Goal: Task Accomplishment & Management: Use online tool/utility

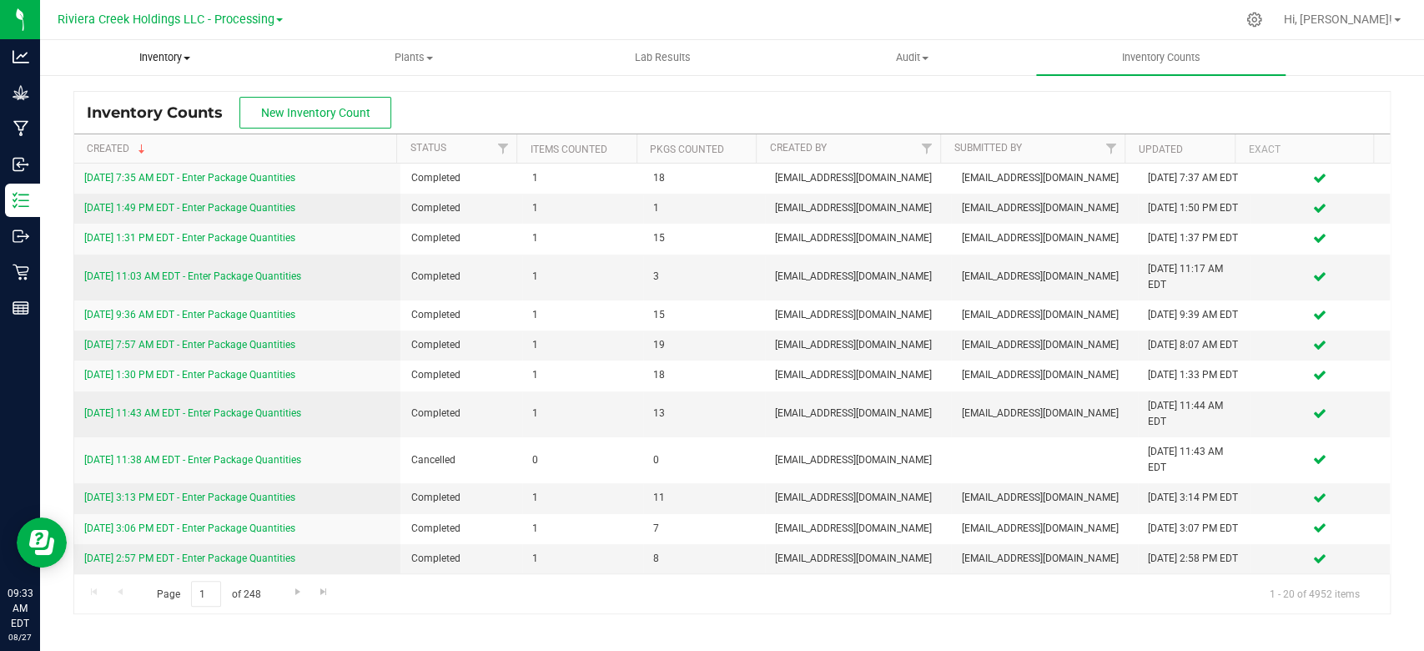
click at [166, 60] on span "Inventory" at bounding box center [165, 57] width 248 height 15
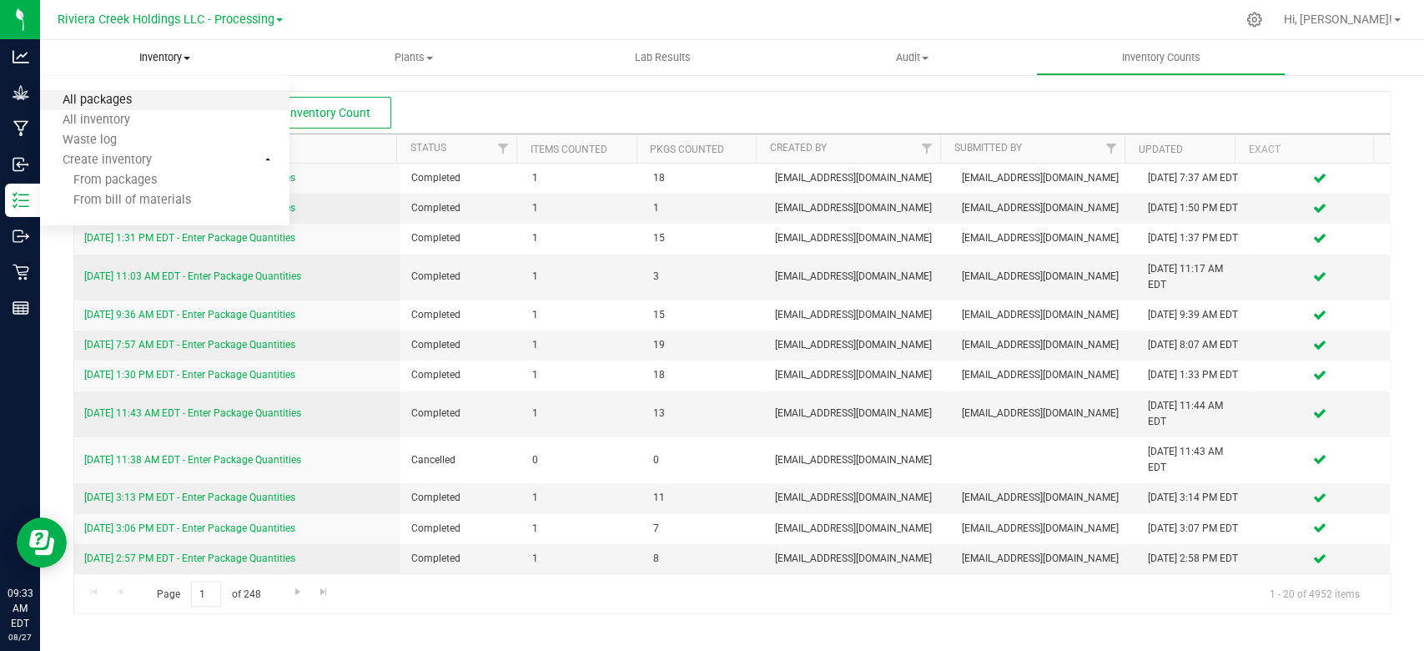
click at [126, 96] on span "All packages" at bounding box center [97, 100] width 114 height 14
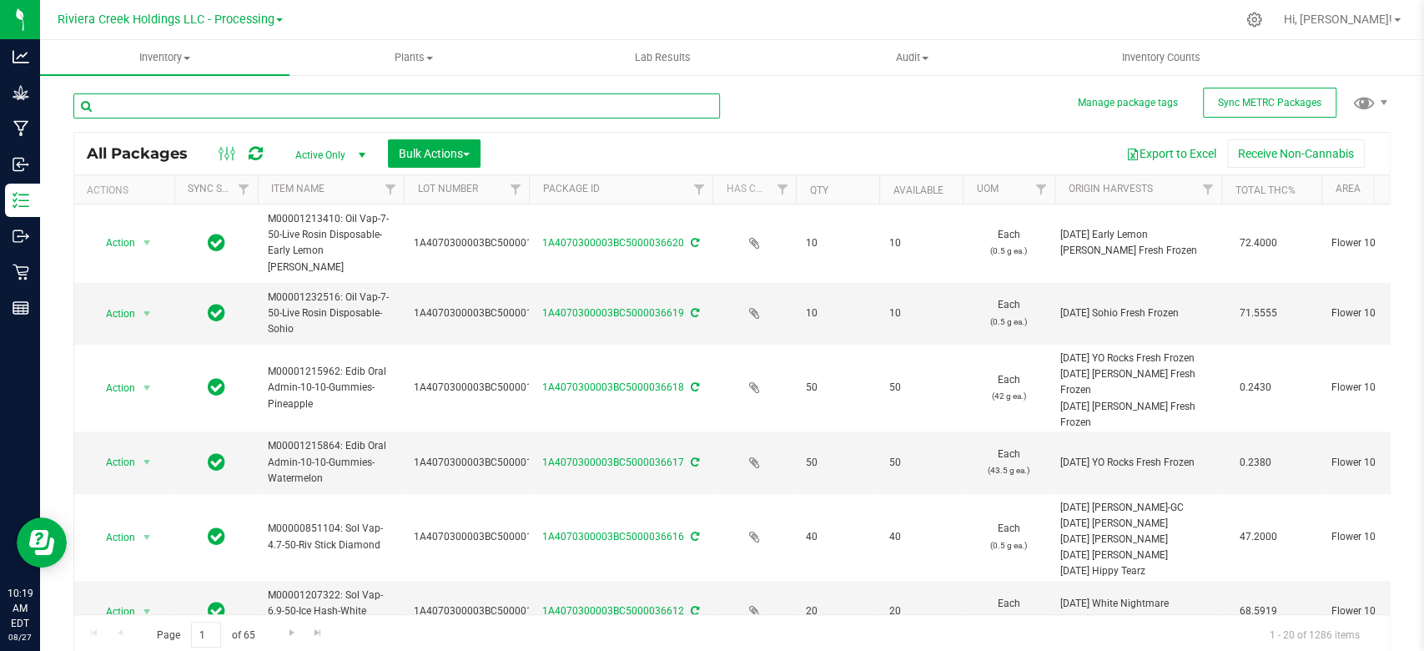
click at [150, 113] on input "text" at bounding box center [396, 105] width 646 height 25
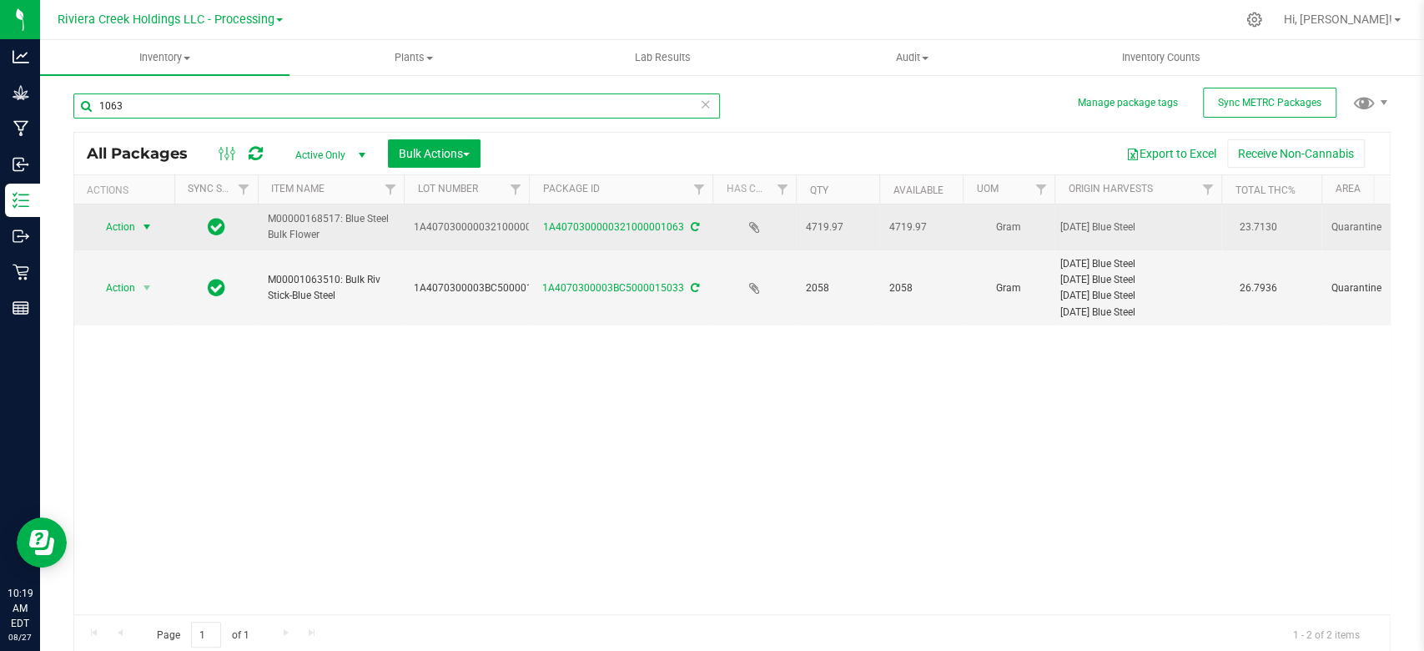
type input "1063"
click at [145, 224] on span "select" at bounding box center [146, 226] width 13 height 13
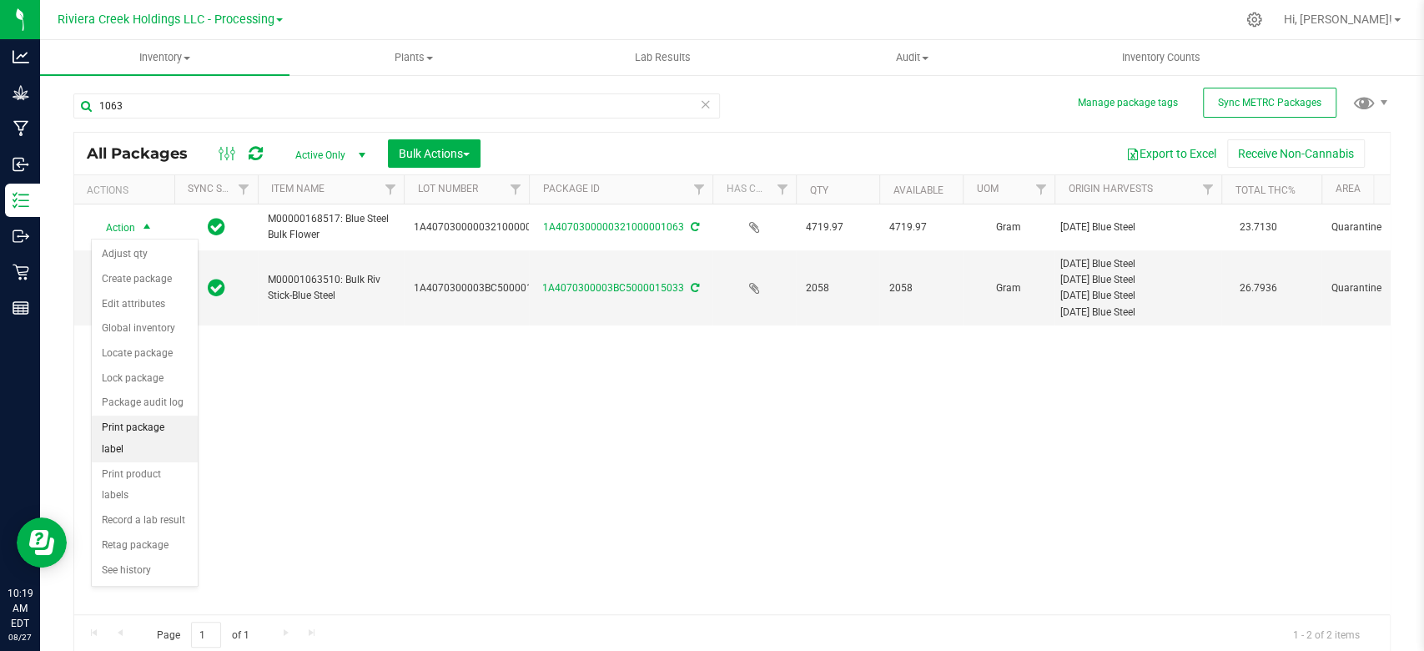
click at [122, 428] on li "Print package label" at bounding box center [145, 438] width 106 height 46
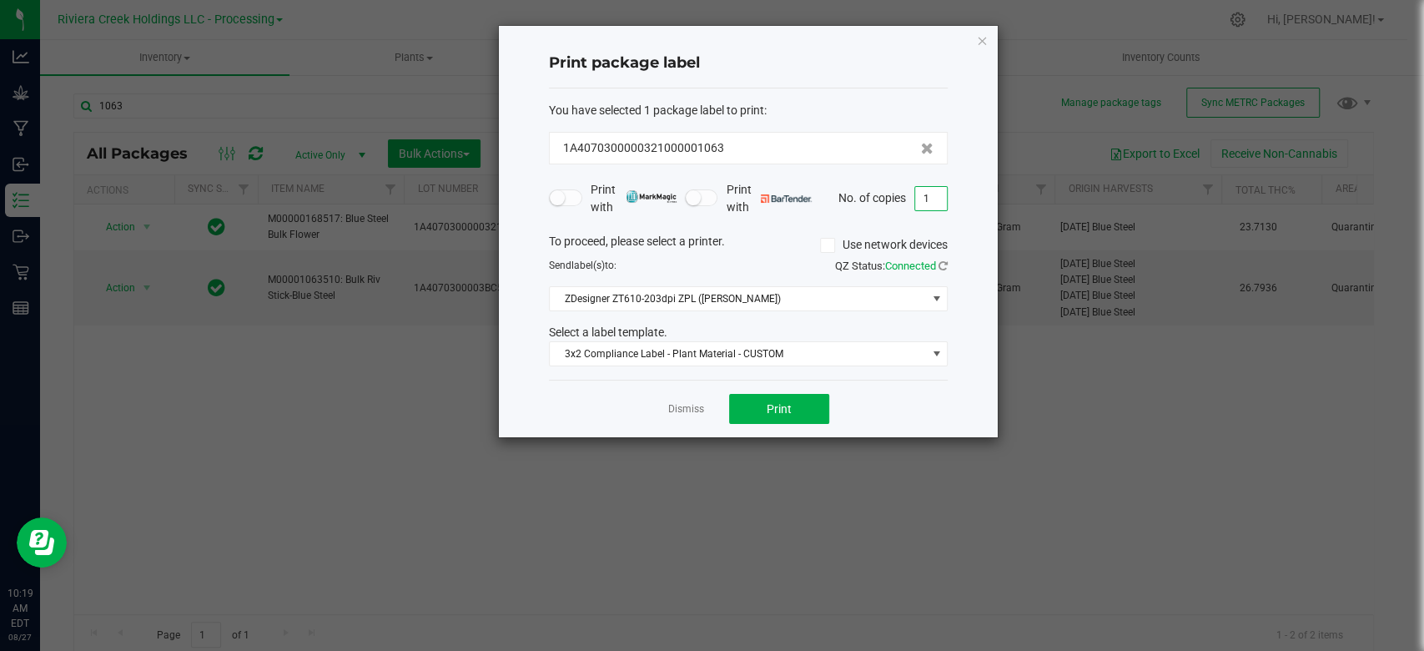
click at [935, 203] on input "1" at bounding box center [931, 198] width 32 height 23
type input "32"
click at [710, 294] on span "ZDesigner ZT610-203dpi ZPL ([PERSON_NAME])" at bounding box center [738, 298] width 376 height 23
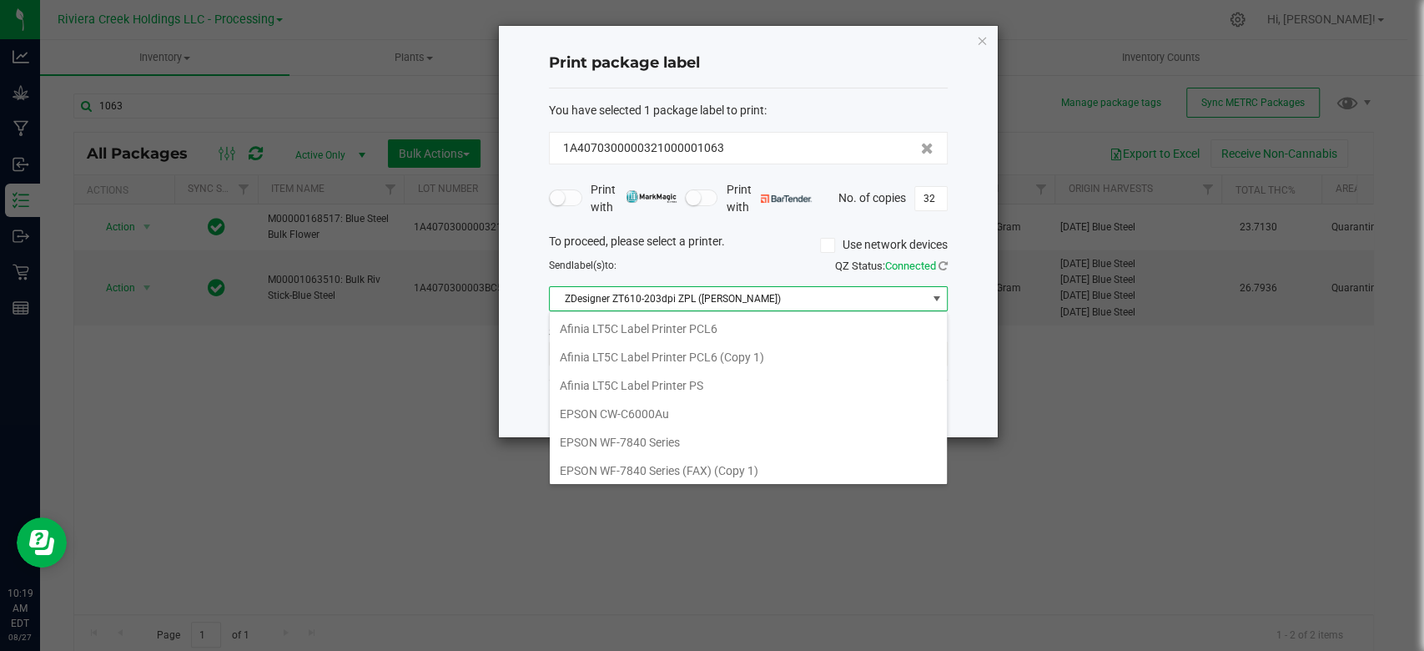
scroll to position [24, 399]
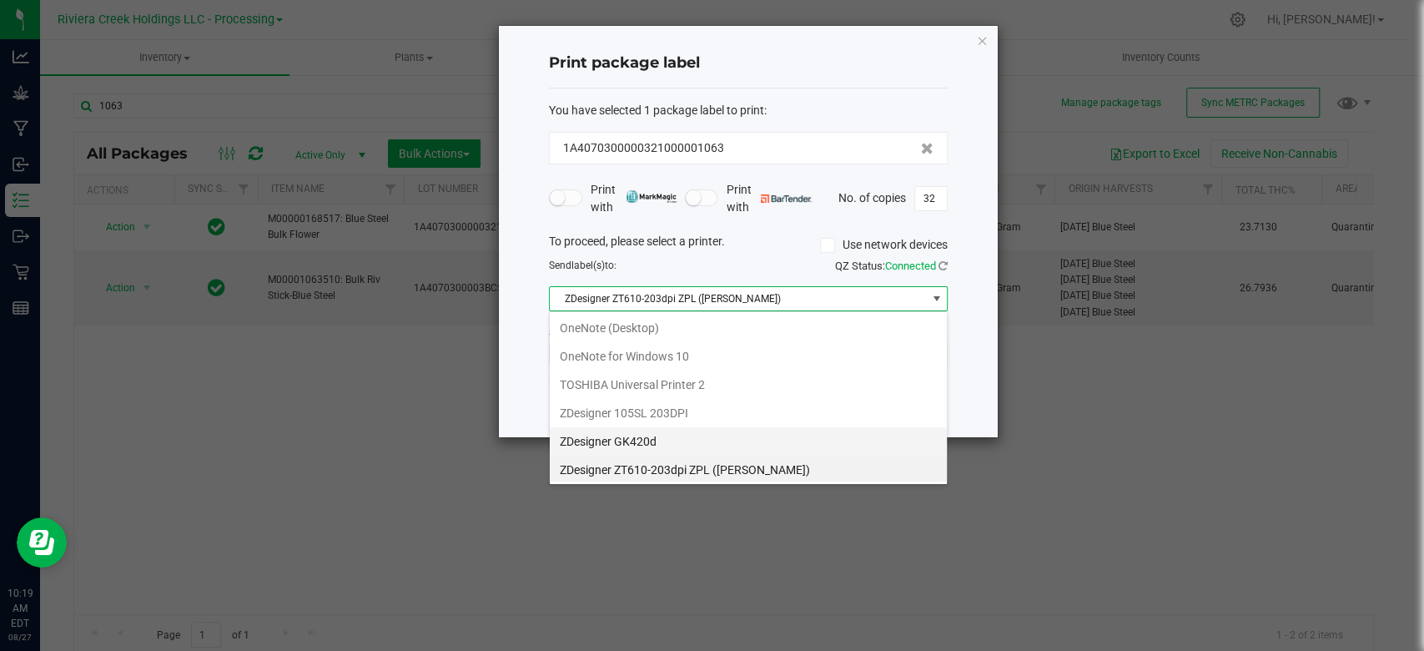
click at [619, 438] on GK420d "ZDesigner GK420d" at bounding box center [748, 441] width 397 height 28
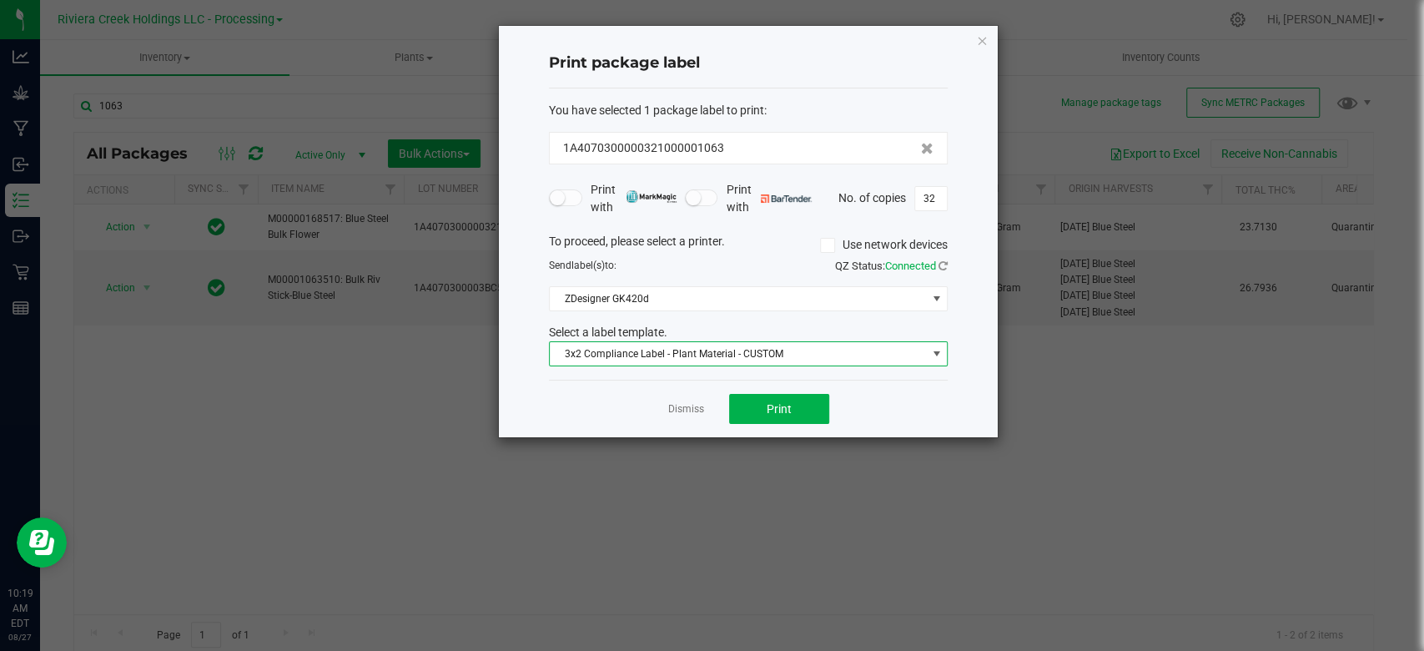
click at [658, 355] on span "3x2 Compliance Label - Plant Material - CUSTOM" at bounding box center [738, 353] width 376 height 23
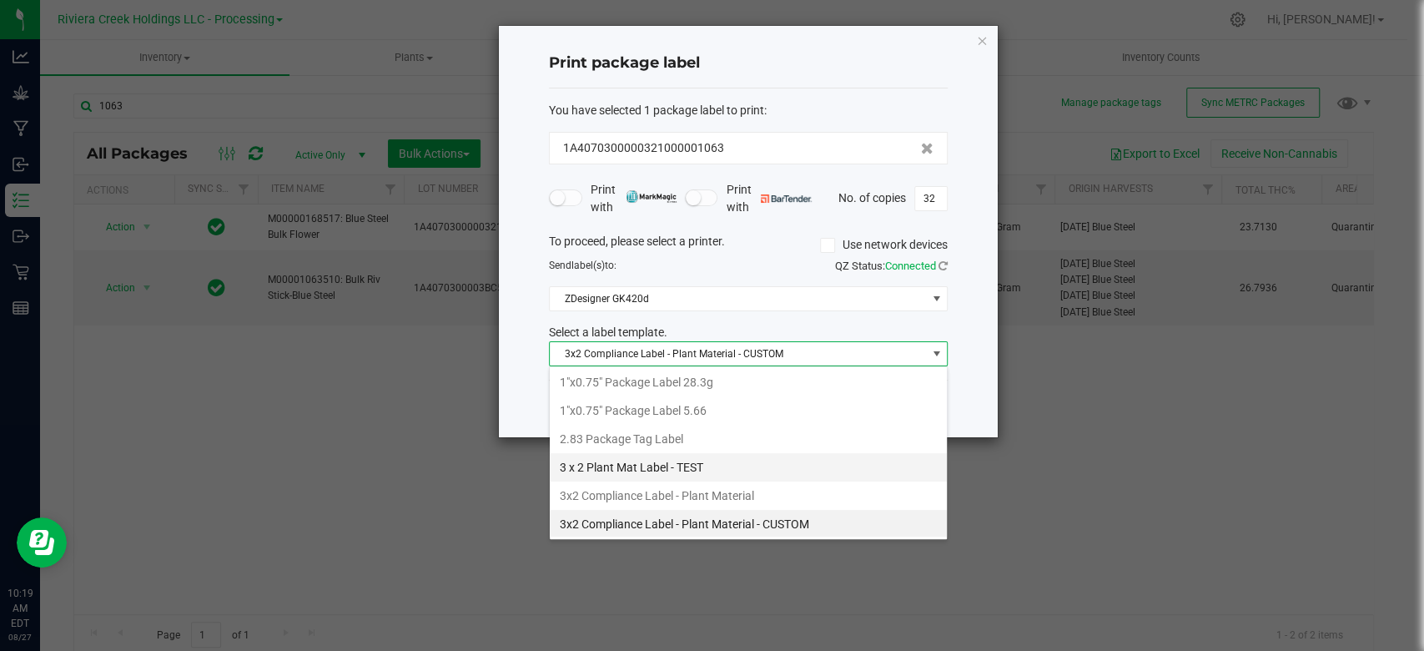
scroll to position [0, 0]
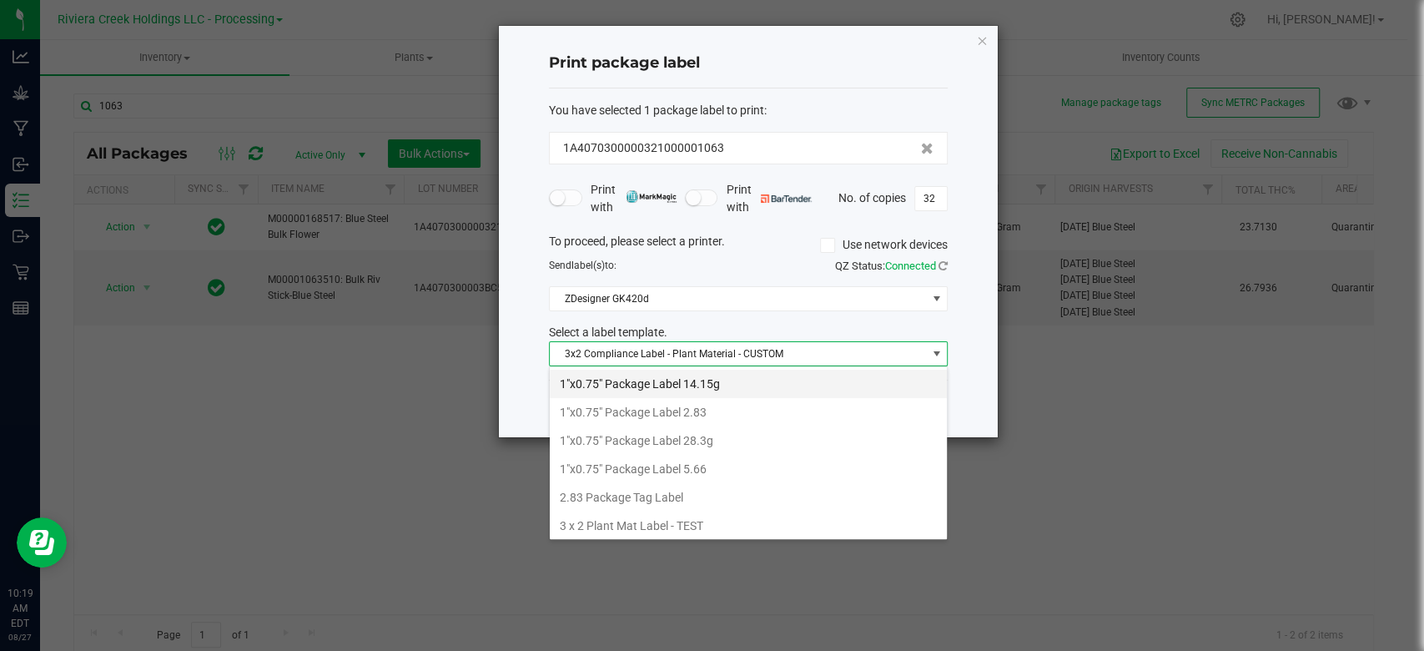
click at [651, 383] on li "1"x0.75" Package Label 14.15g" at bounding box center [748, 384] width 397 height 28
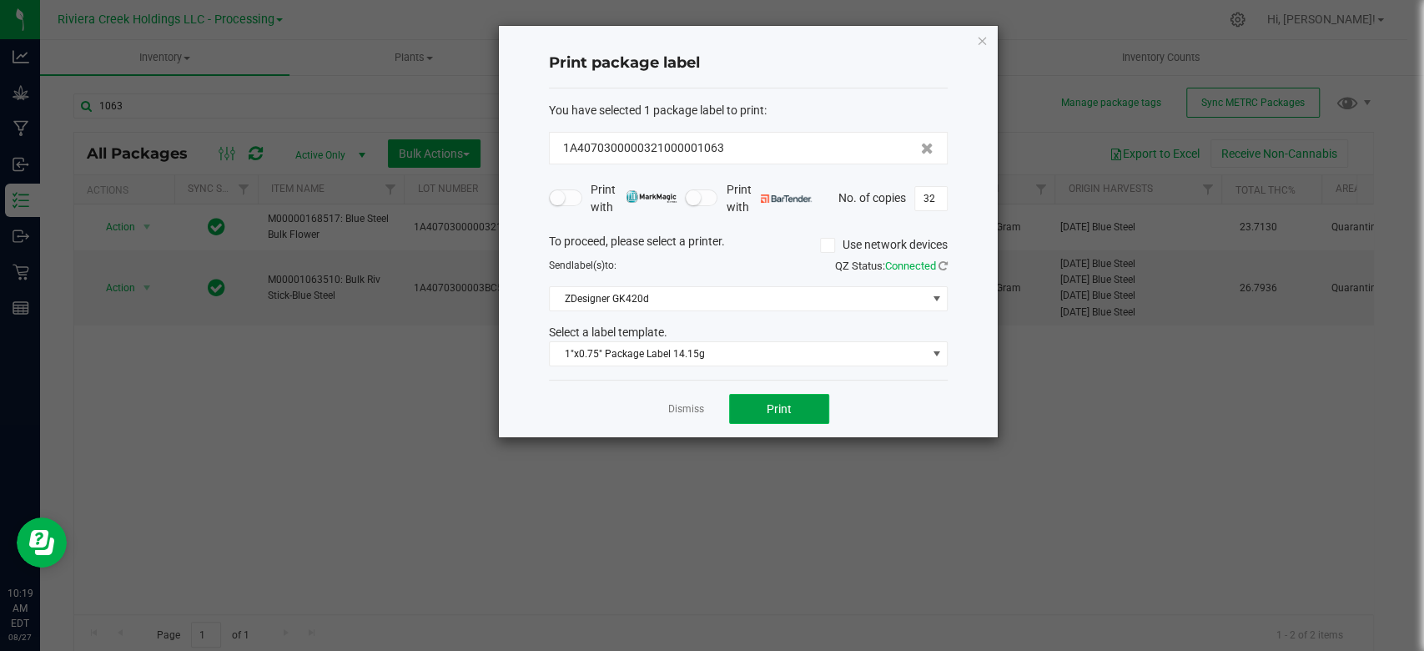
click at [790, 402] on span "Print" at bounding box center [779, 408] width 25 height 13
click at [981, 38] on icon "button" at bounding box center [982, 40] width 12 height 20
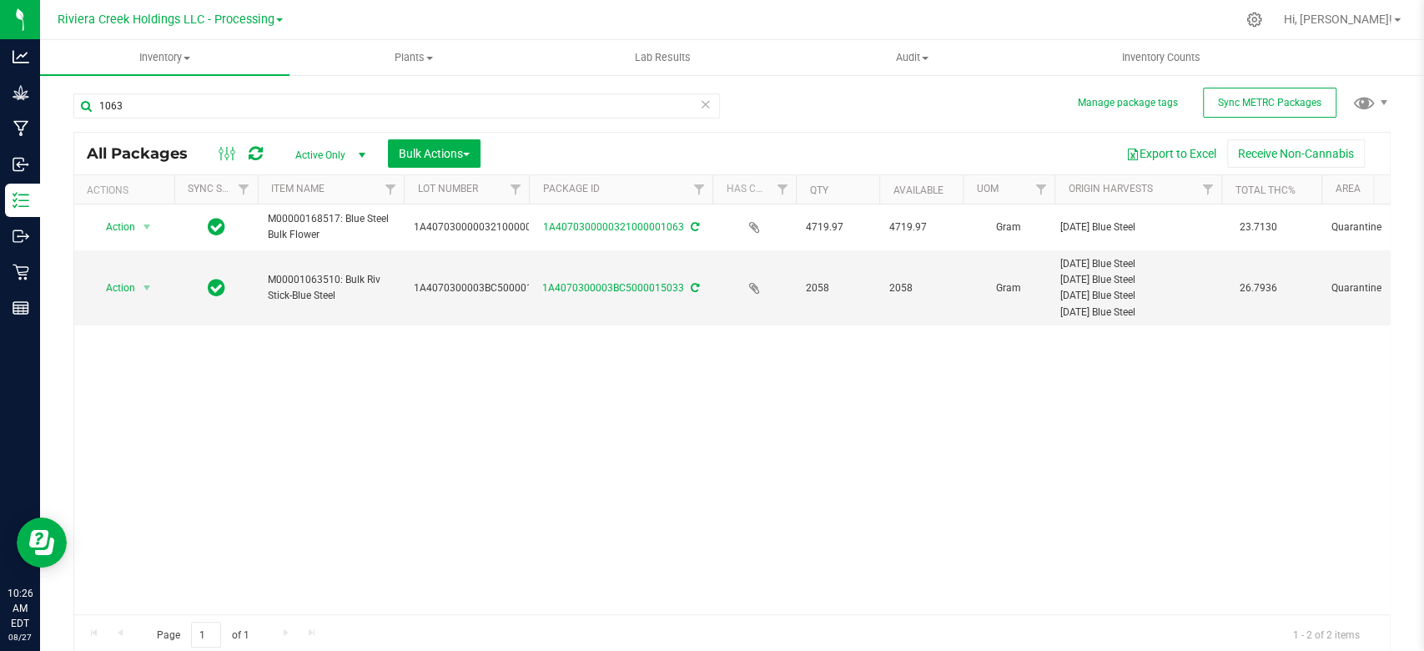
click at [833, 445] on div "Action Action Adjust qty Create package Edit attributes Global inventory Locate…" at bounding box center [731, 409] width 1315 height 410
click at [181, 110] on input "1063" at bounding box center [396, 105] width 646 height 25
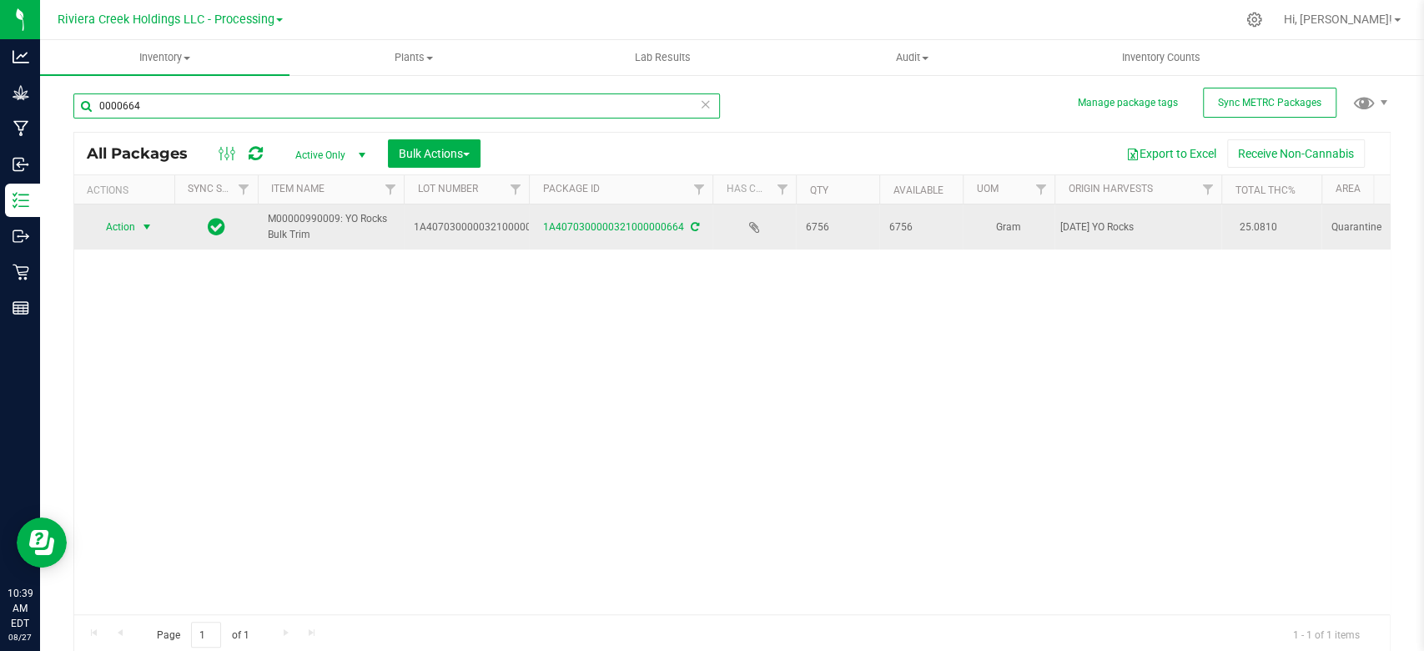
type input "0000664"
click at [144, 227] on span "select" at bounding box center [146, 226] width 13 height 13
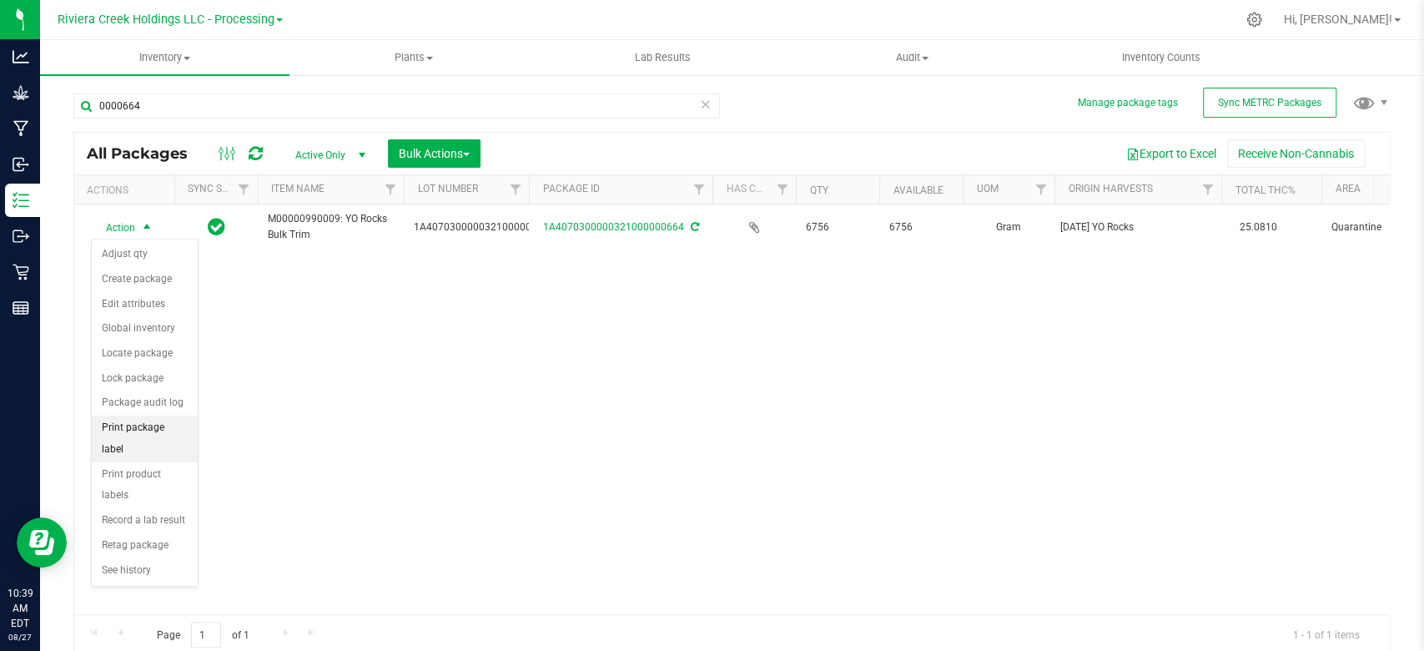
click at [118, 424] on li "Print package label" at bounding box center [145, 438] width 106 height 46
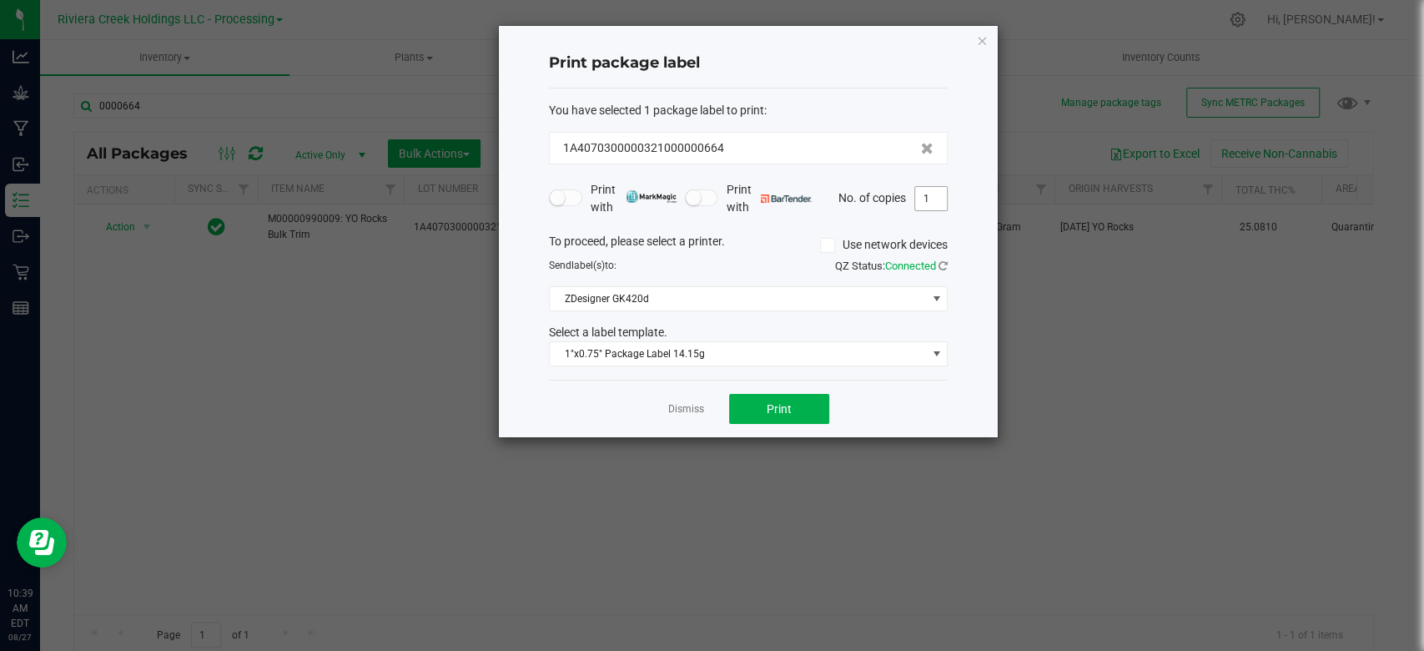
click at [928, 201] on input "1" at bounding box center [931, 198] width 32 height 23
type input "48"
click at [671, 359] on span "1"x0.75" Package Label 14.15g" at bounding box center [738, 353] width 376 height 23
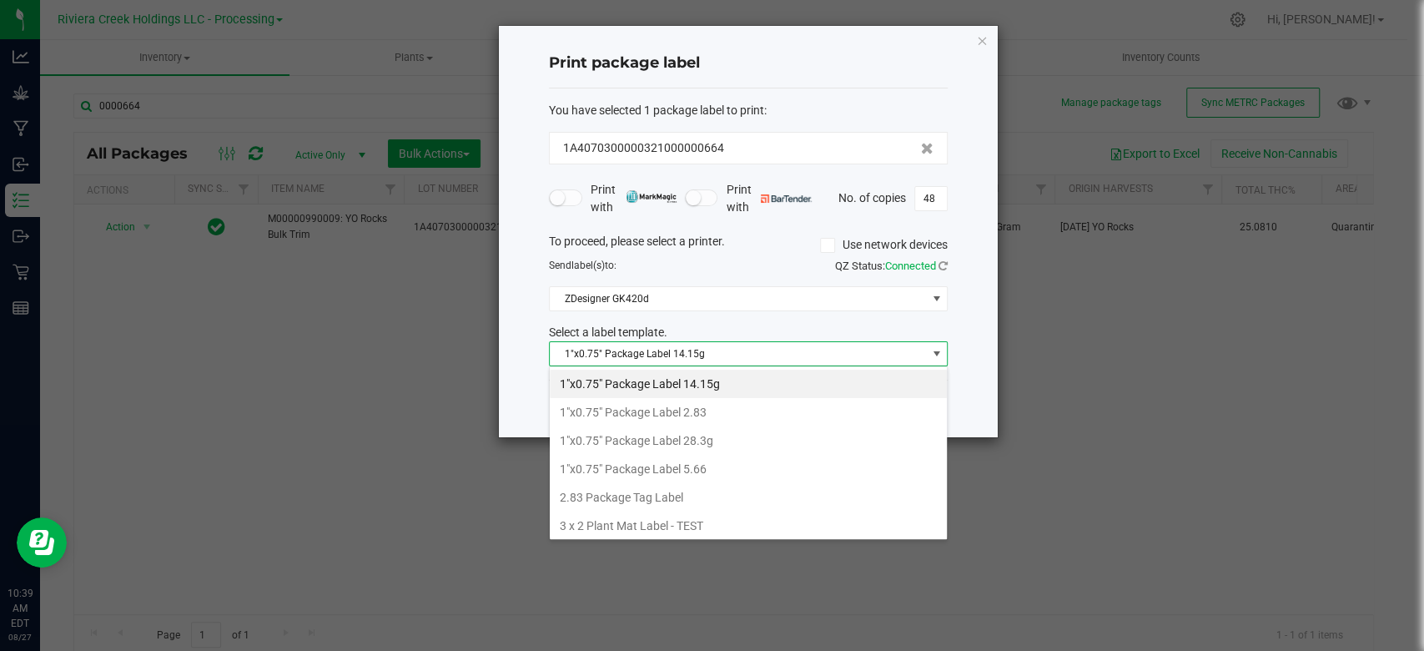
scroll to position [24, 399]
click at [683, 385] on li "1"x0.75" Package Label 14.15g" at bounding box center [748, 384] width 397 height 28
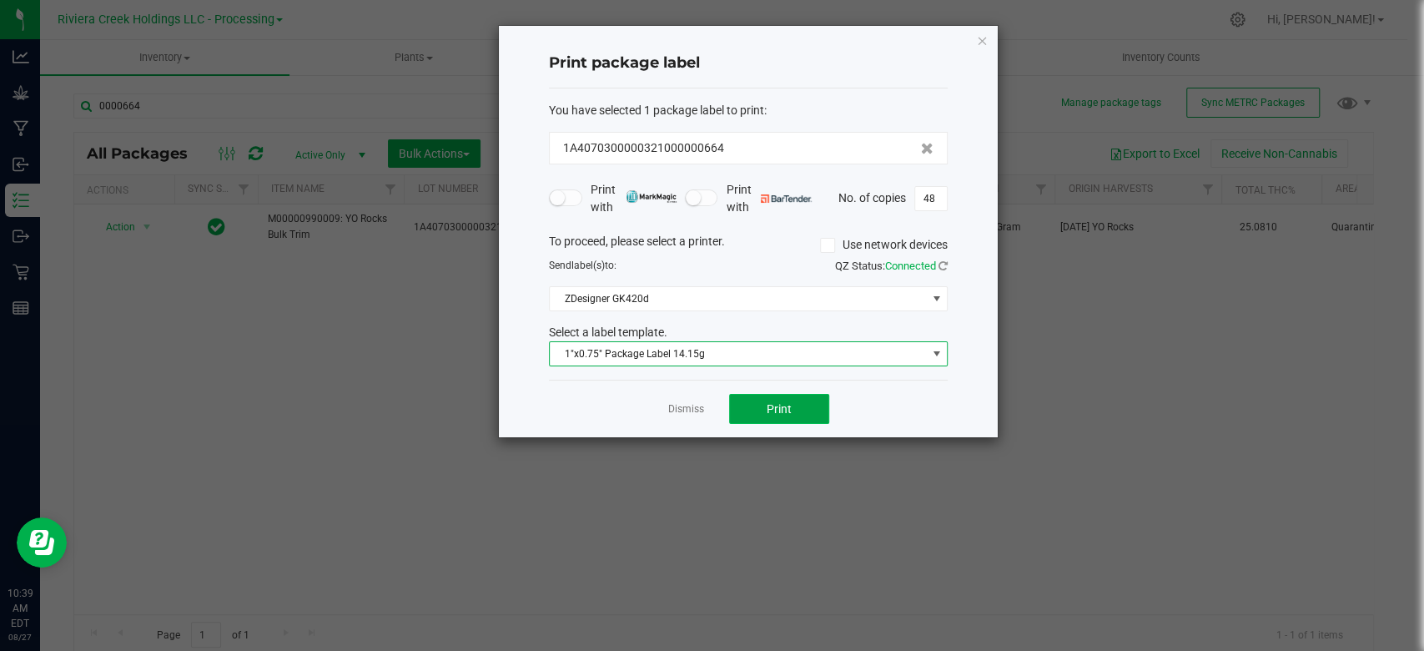
click at [752, 404] on button "Print" at bounding box center [779, 409] width 100 height 30
click at [986, 38] on icon "button" at bounding box center [982, 40] width 12 height 20
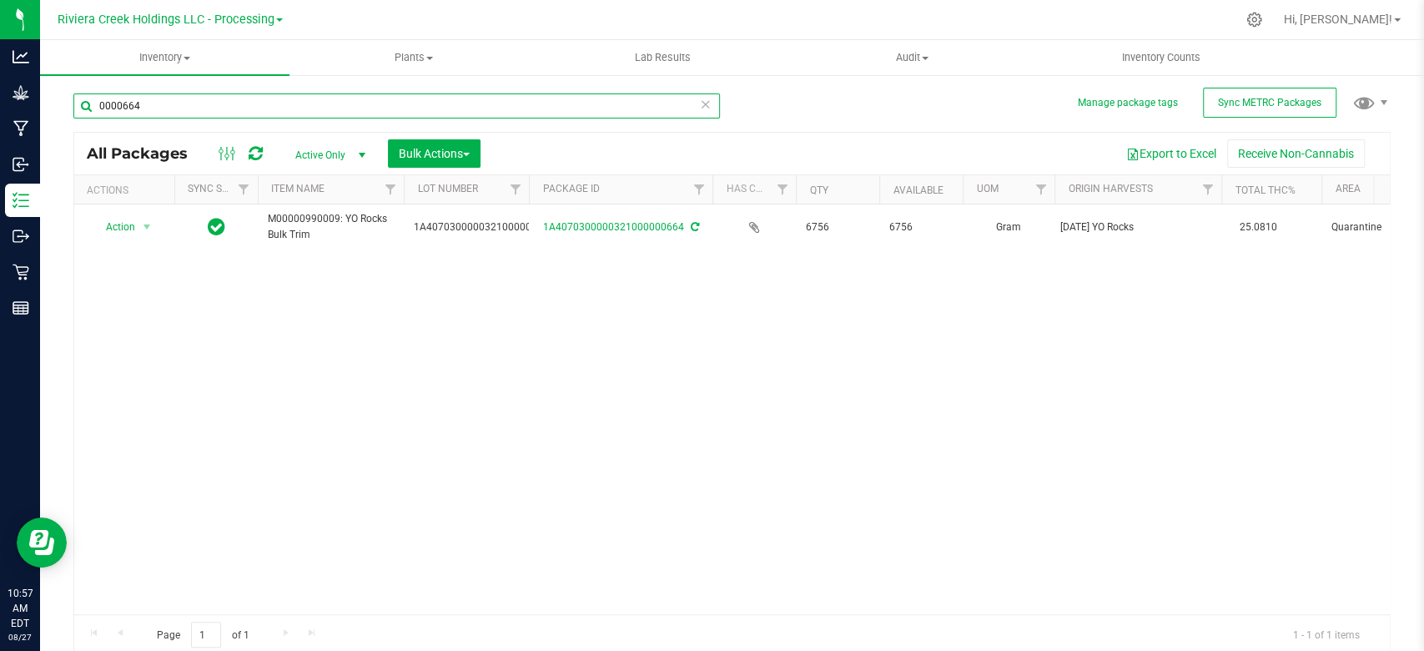
click at [178, 107] on input "0000664" at bounding box center [396, 105] width 646 height 25
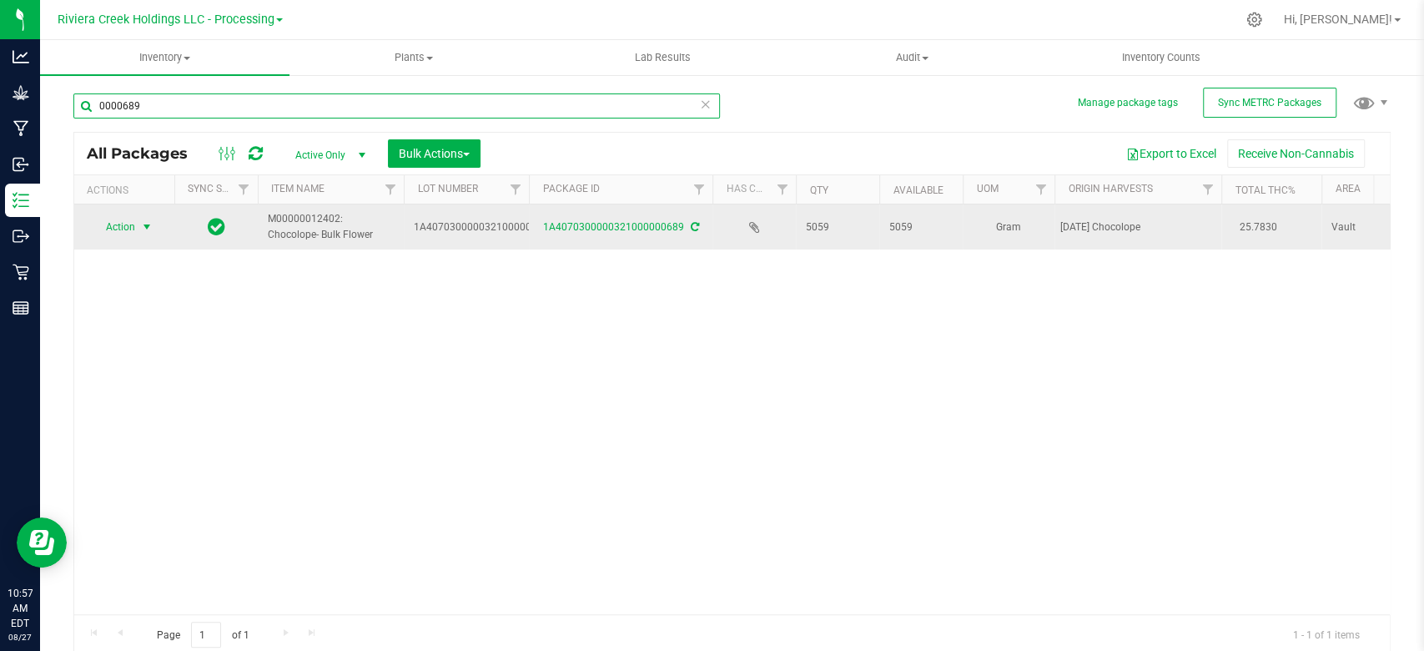
type input "0000689"
click at [148, 231] on span "select" at bounding box center [146, 226] width 13 height 13
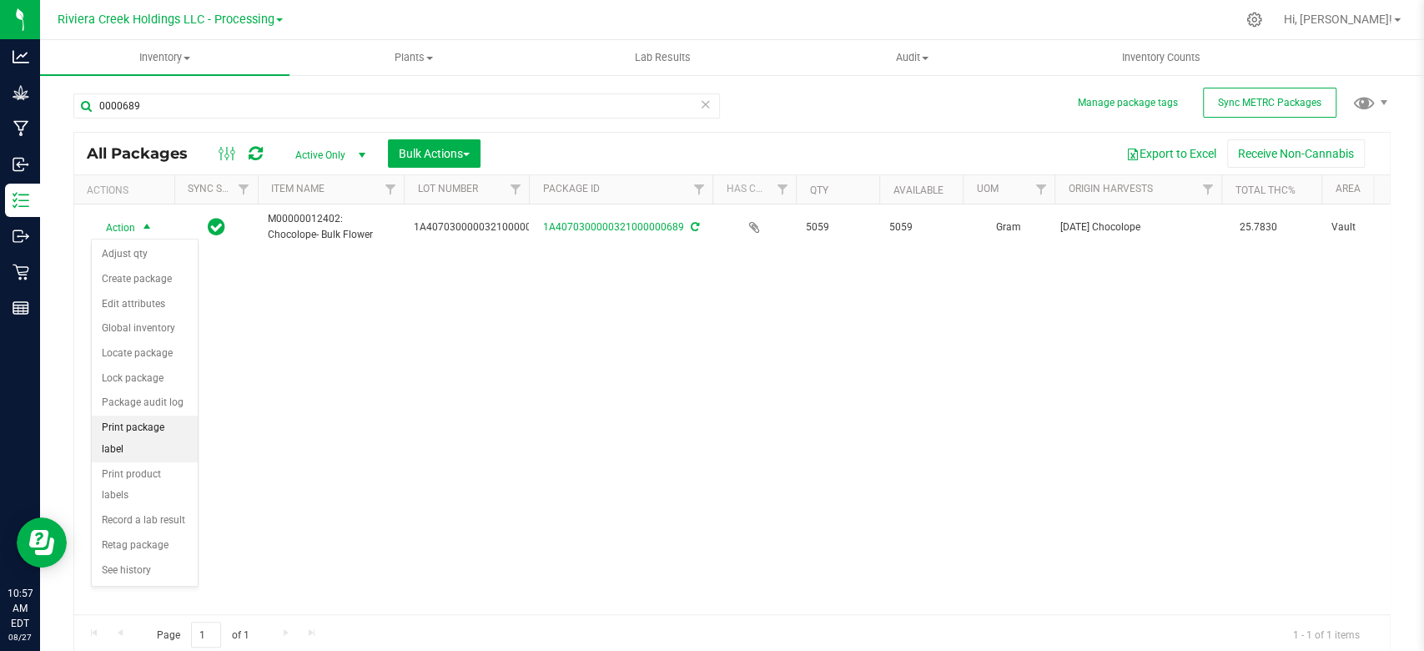
click at [130, 420] on li "Print package label" at bounding box center [145, 438] width 106 height 46
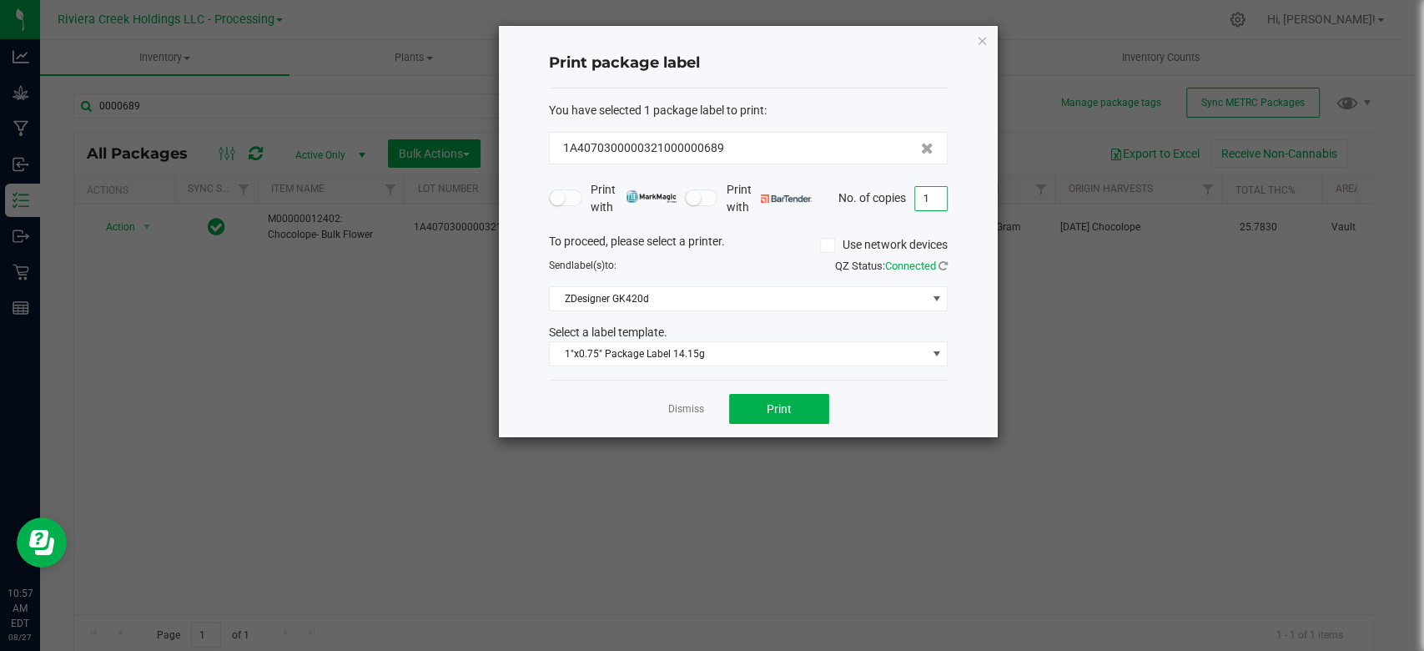
click at [929, 192] on input "1" at bounding box center [931, 198] width 32 height 23
type input "1,559"
click at [672, 300] on span "ZDesigner GK420d" at bounding box center [738, 298] width 376 height 23
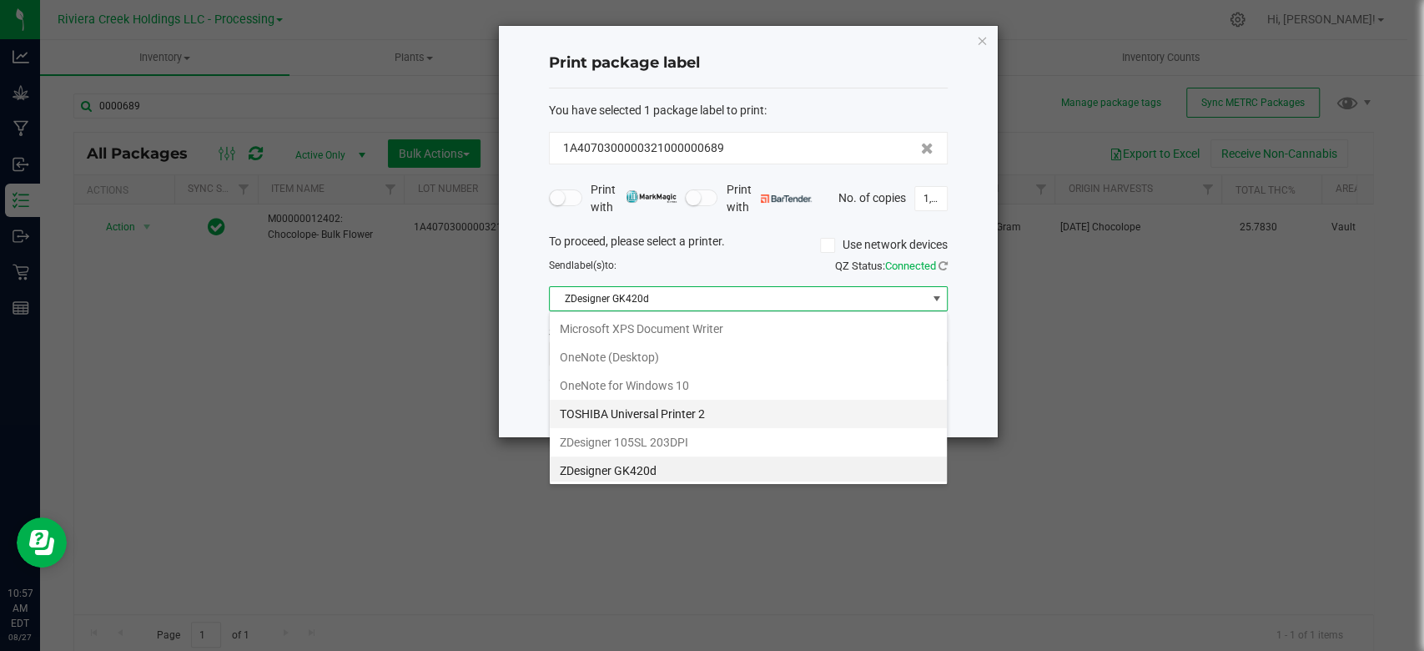
scroll to position [312, 0]
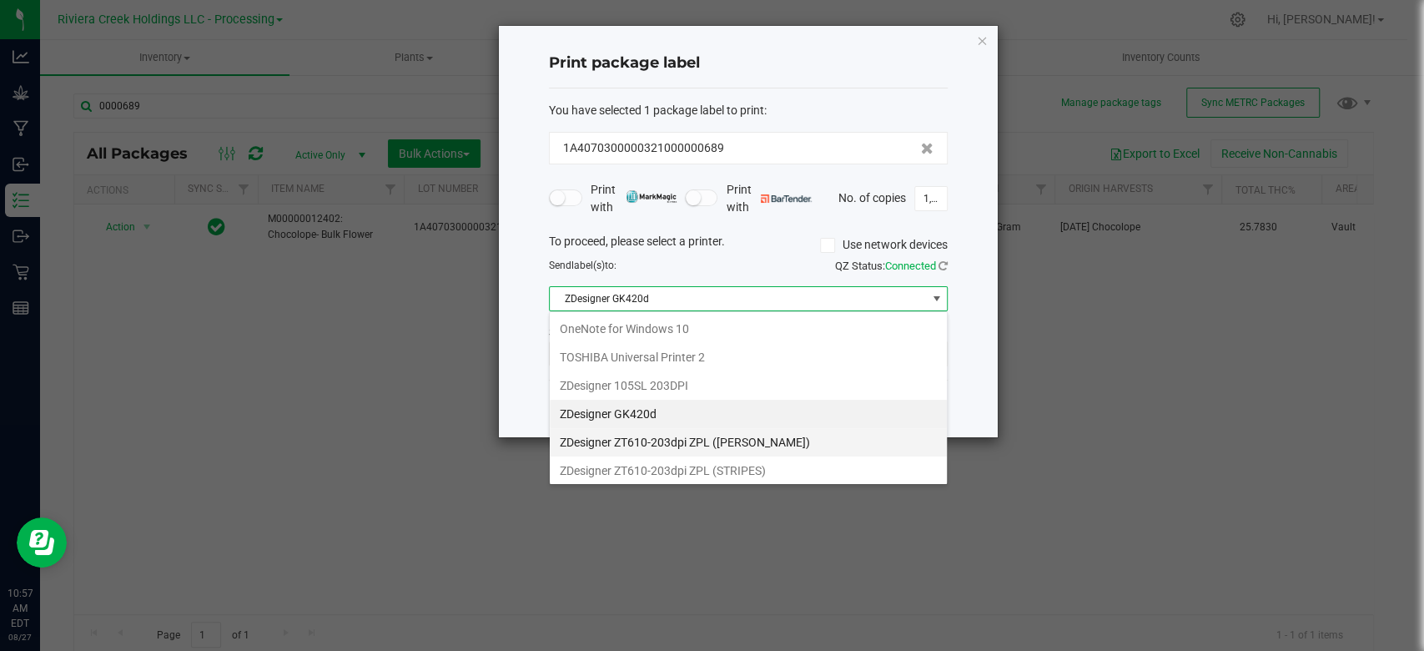
click at [669, 435] on \(MARTY\) "ZDesigner ZT610-203dpi ZPL ([PERSON_NAME])" at bounding box center [748, 442] width 397 height 28
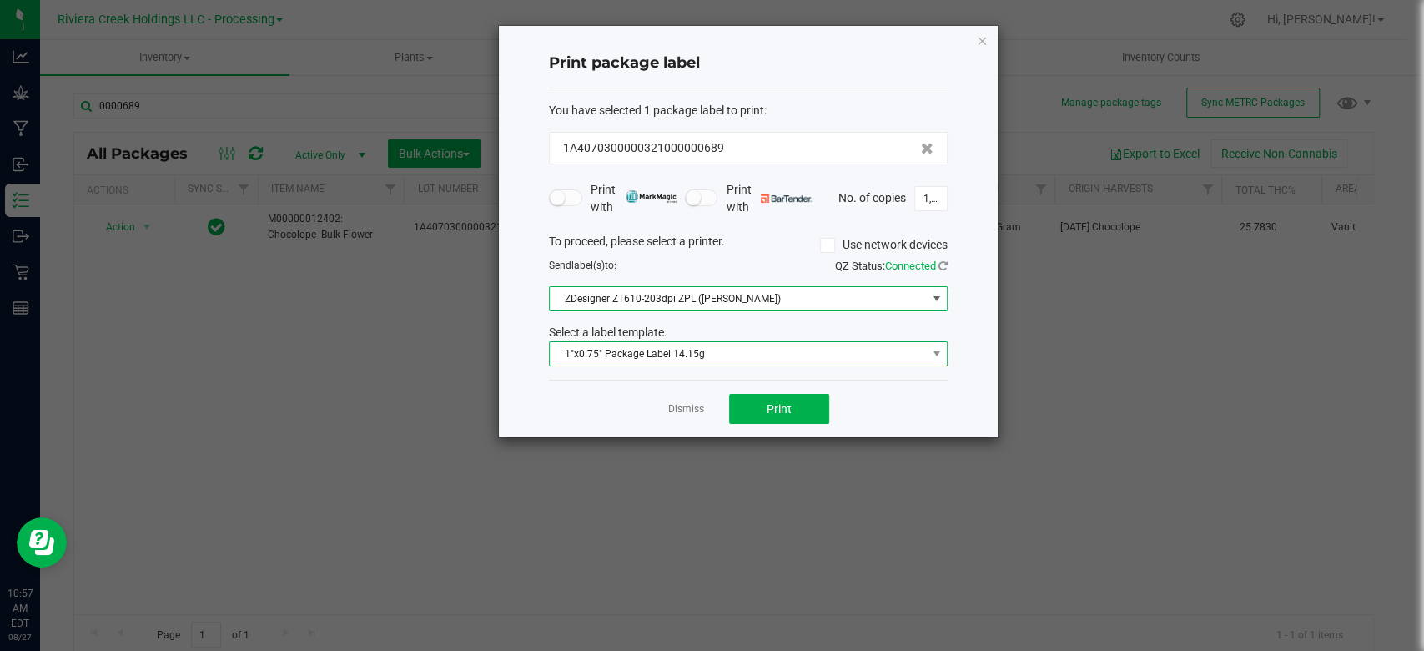
click at [637, 357] on span "1"x0.75" Package Label 14.15g" at bounding box center [738, 353] width 376 height 23
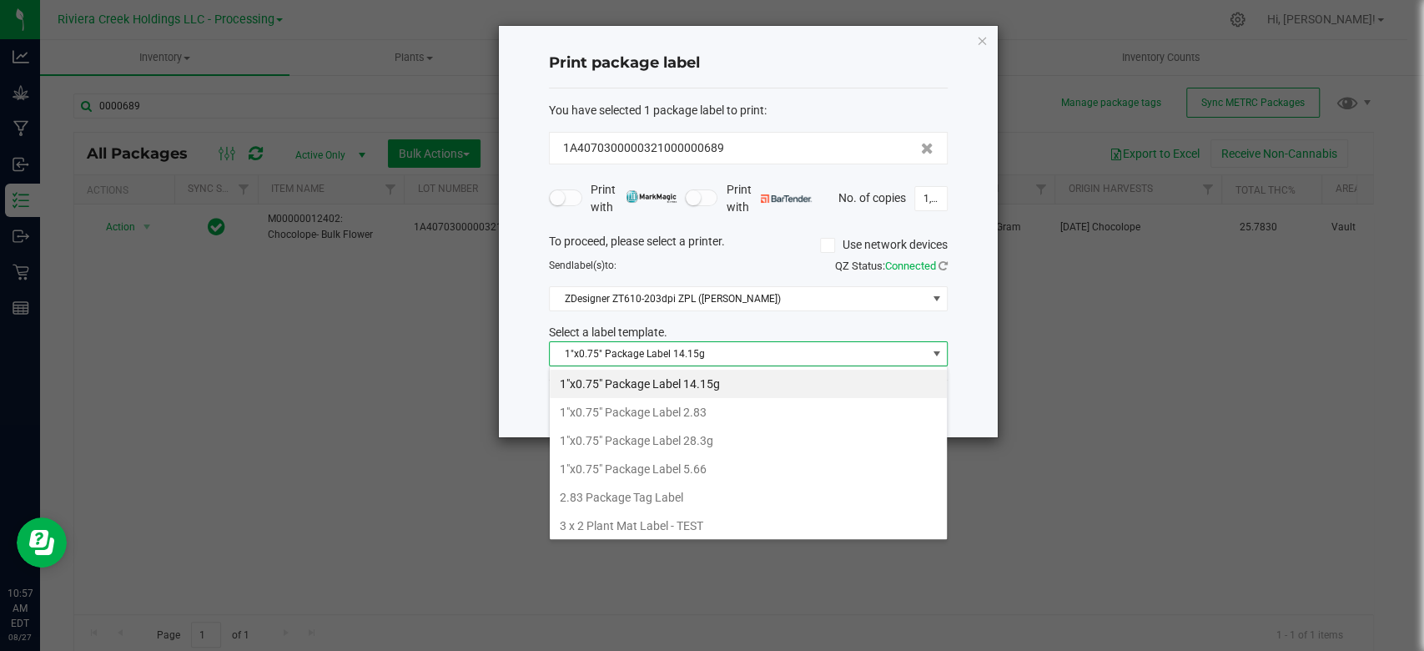
scroll to position [111, 0]
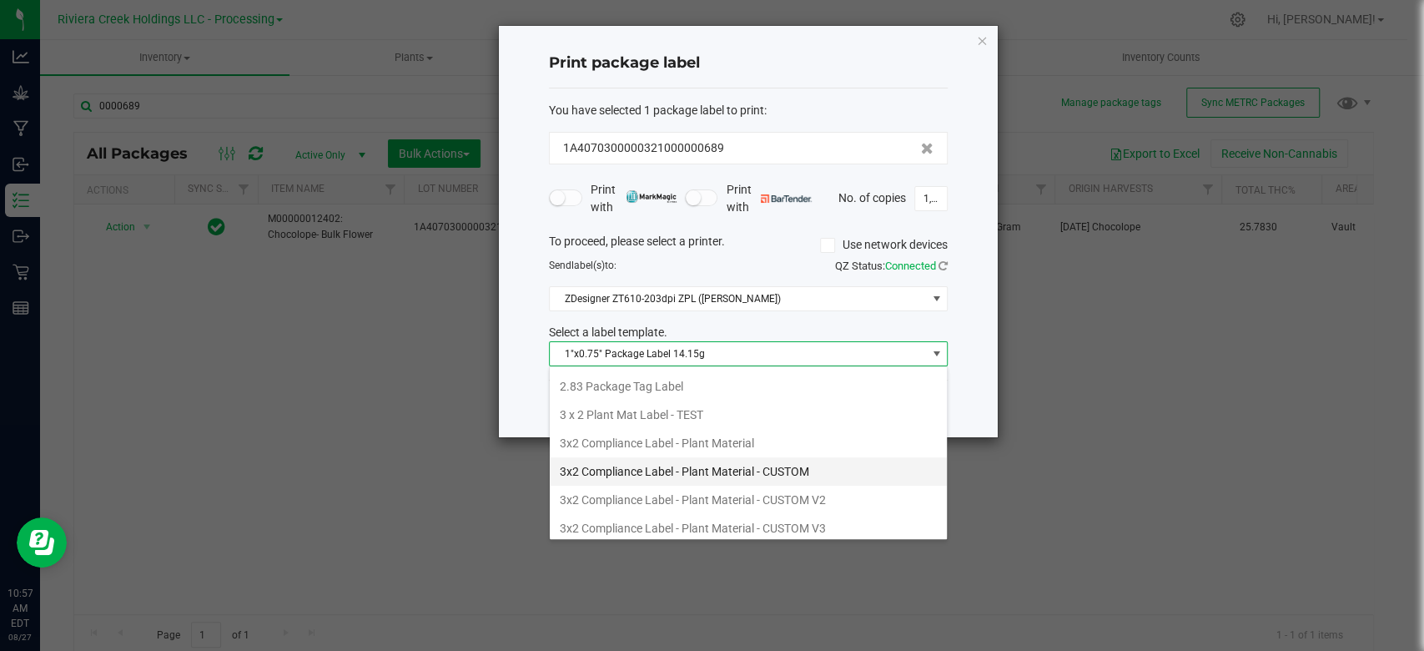
click at [645, 465] on li "3x2 Compliance Label - Plant Material - CUSTOM" at bounding box center [748, 471] width 397 height 28
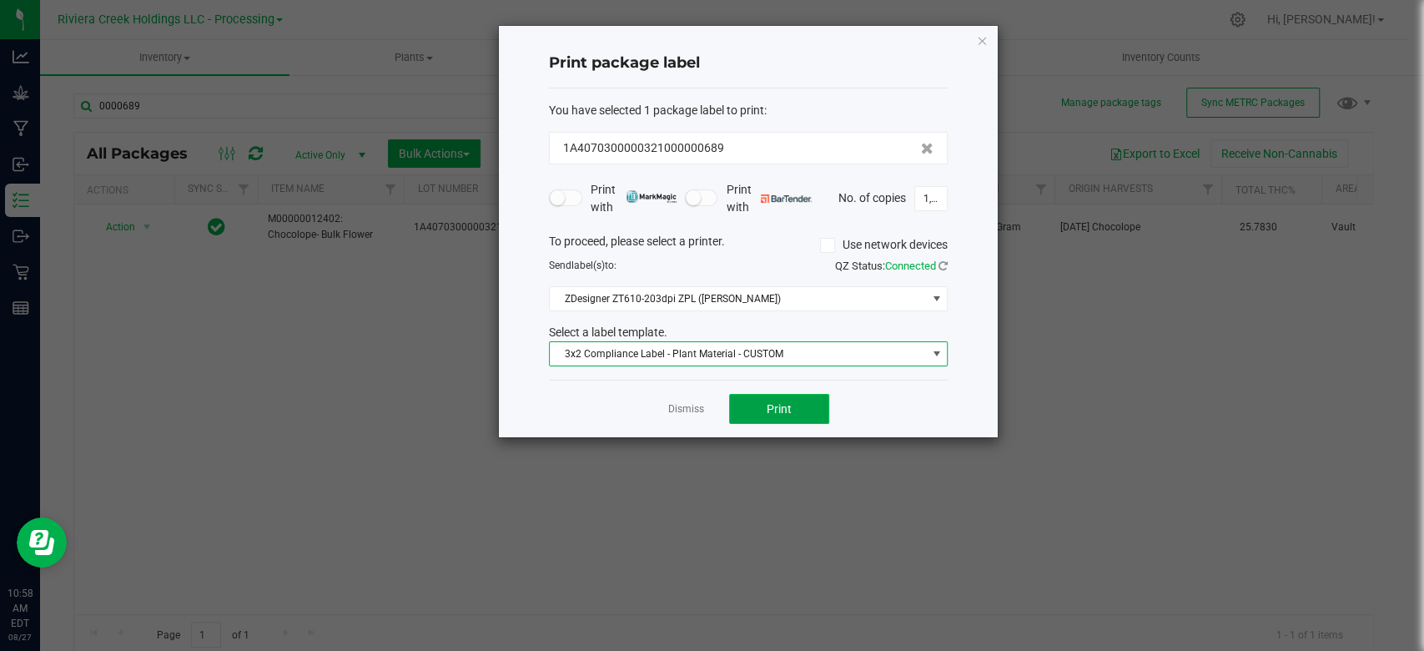
click at [777, 408] on span "Print" at bounding box center [779, 408] width 25 height 13
click at [981, 38] on icon "button" at bounding box center [982, 40] width 12 height 20
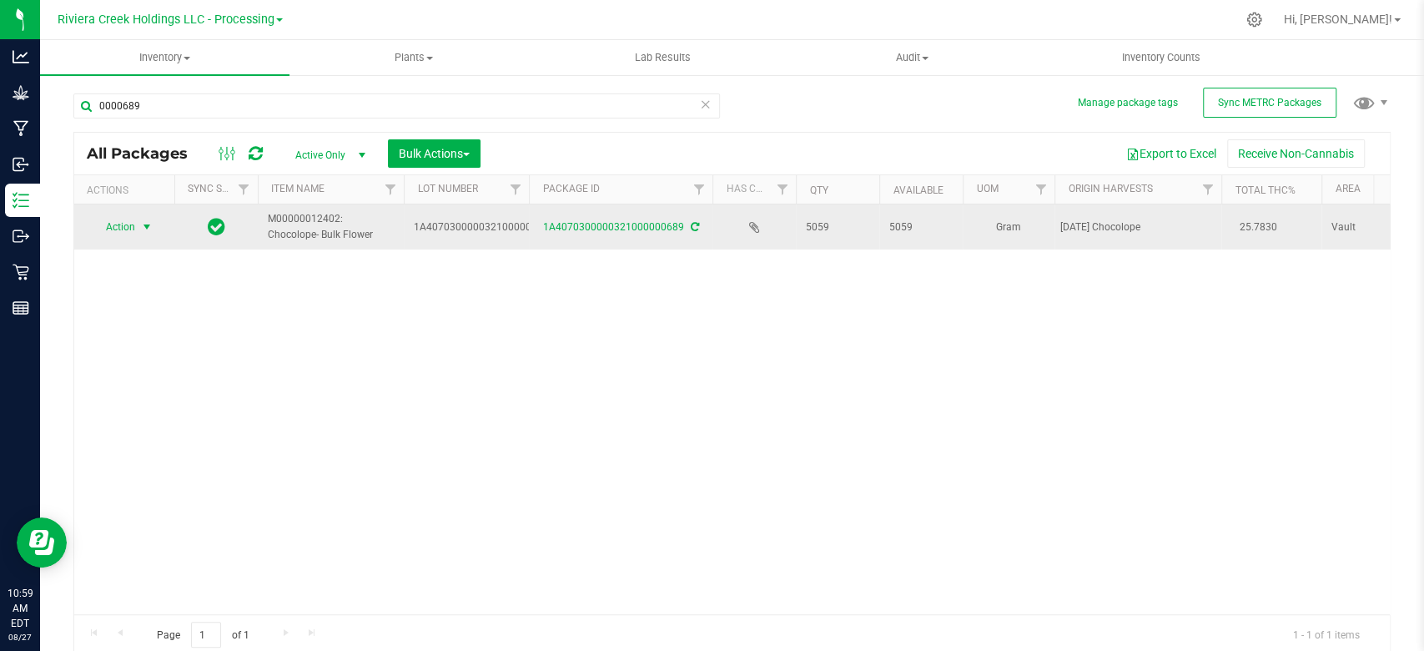
click at [153, 229] on span "select" at bounding box center [147, 226] width 21 height 23
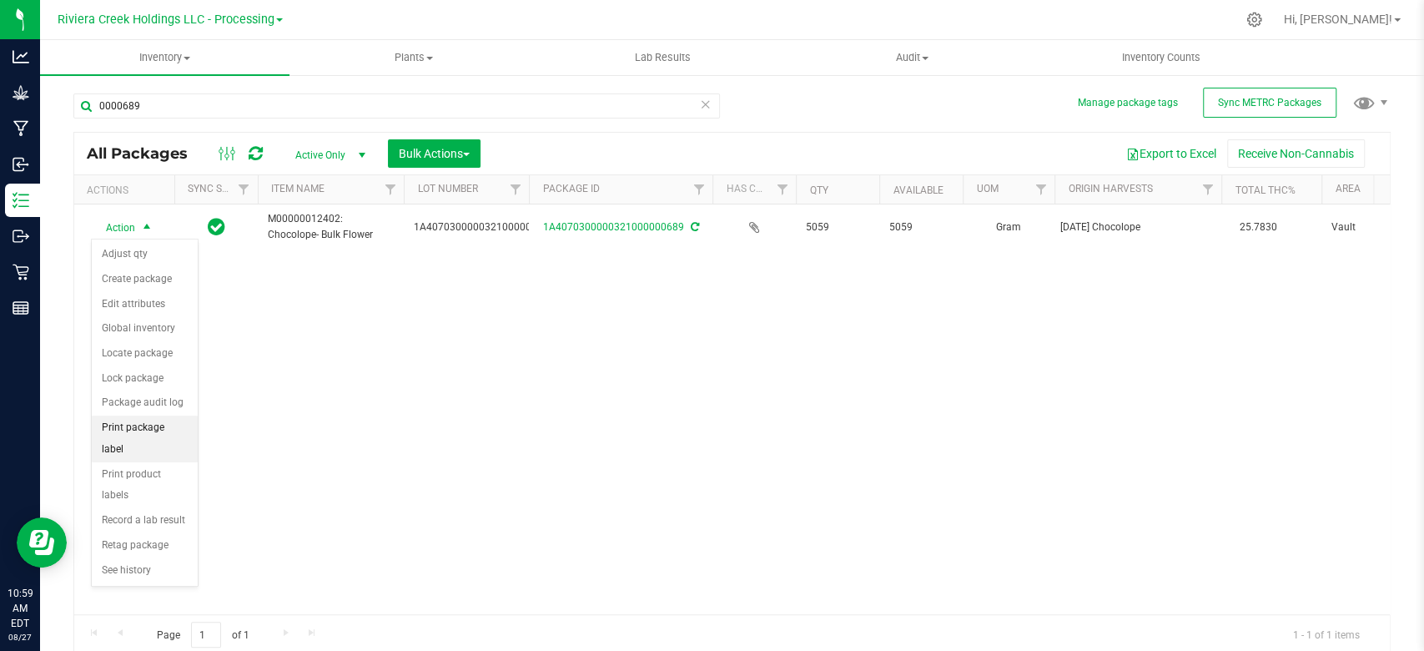
click at [132, 417] on li "Print package label" at bounding box center [145, 438] width 106 height 46
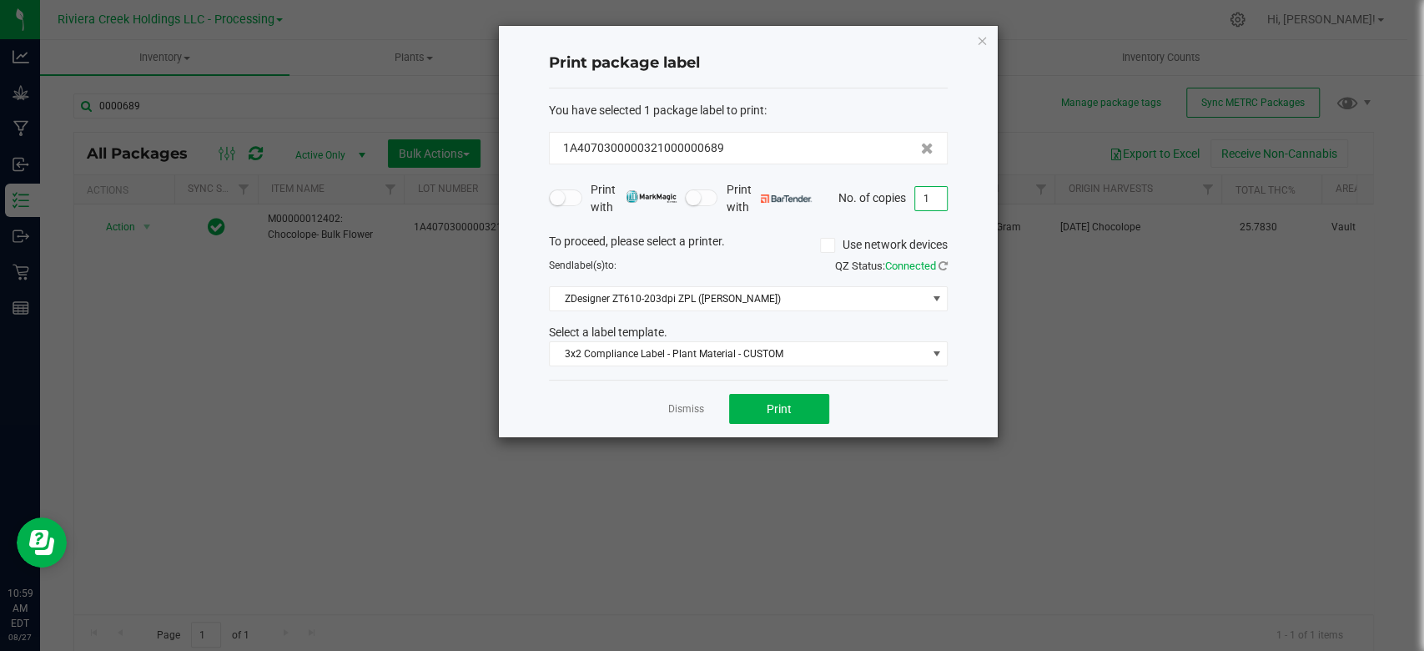
click at [930, 201] on input "1" at bounding box center [931, 198] width 32 height 23
type input "38"
click at [689, 300] on span "ZDesigner ZT610-203dpi ZPL ([PERSON_NAME])" at bounding box center [738, 298] width 376 height 23
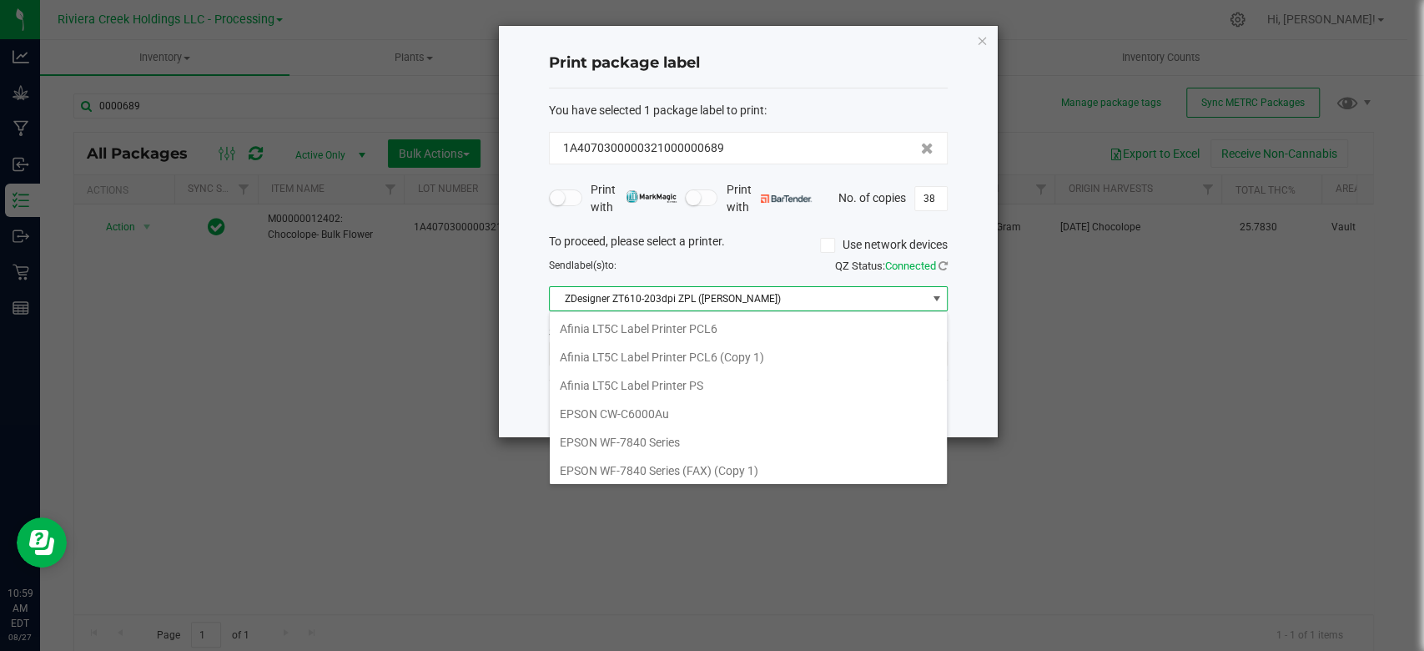
scroll to position [24, 399]
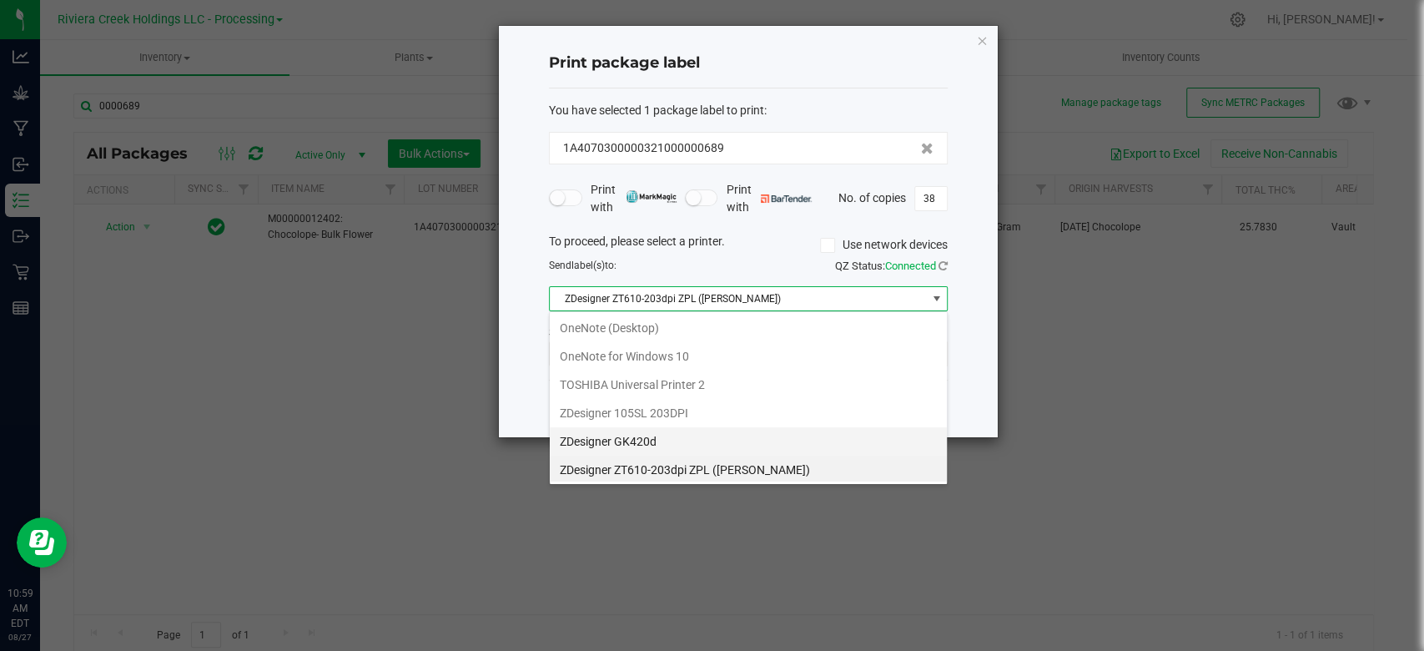
click at [606, 439] on GK420d "ZDesigner GK420d" at bounding box center [748, 441] width 397 height 28
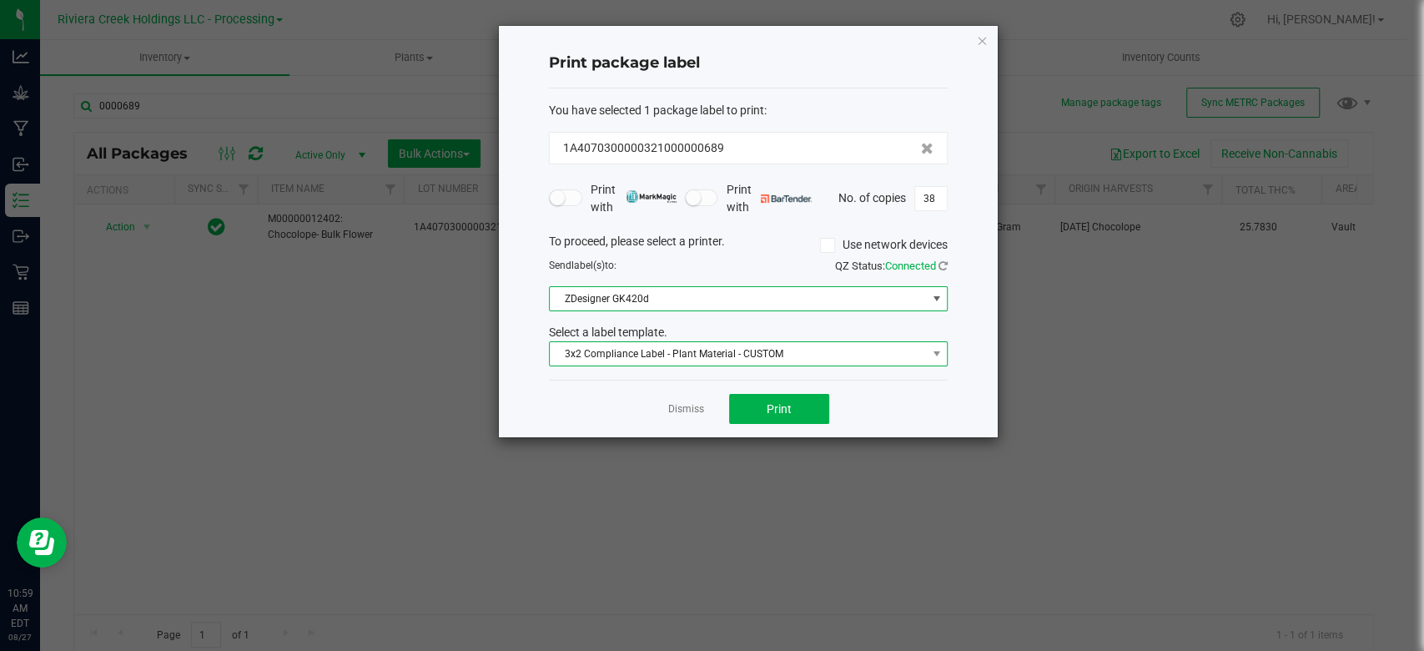
click at [633, 355] on span "3x2 Compliance Label - Plant Material - CUSTOM" at bounding box center [738, 353] width 376 height 23
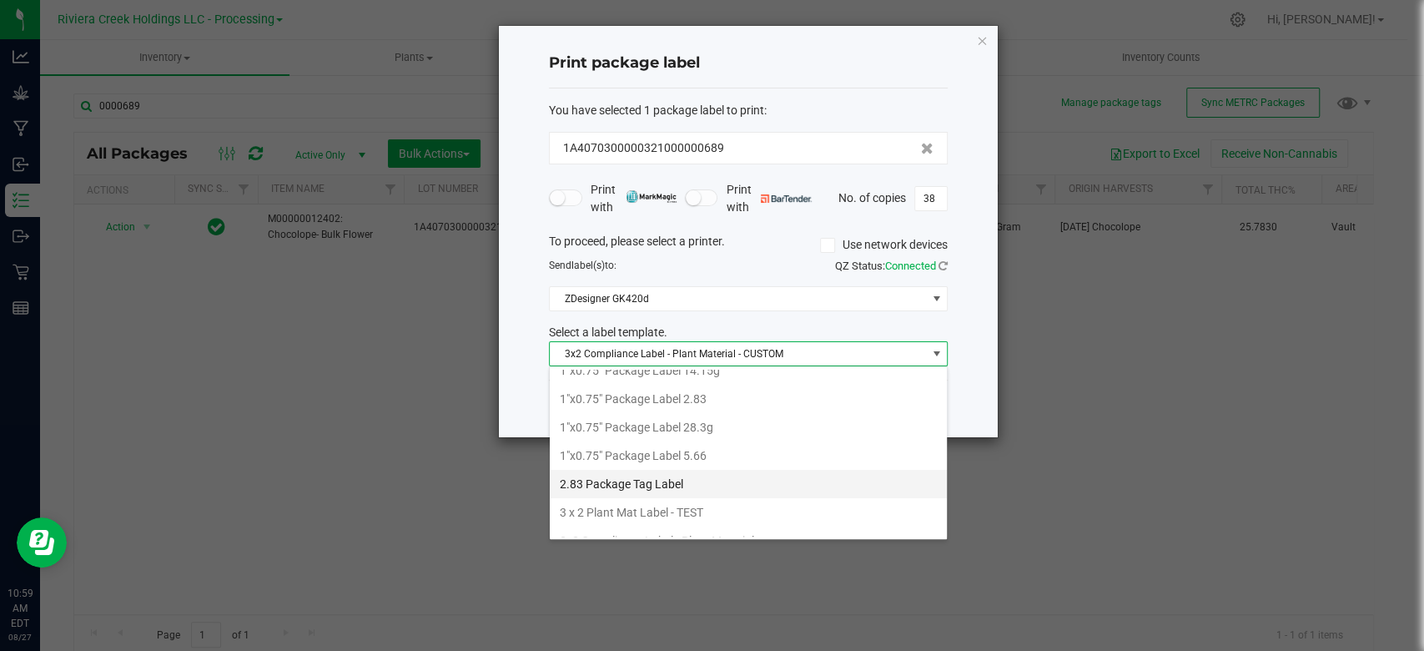
scroll to position [0, 0]
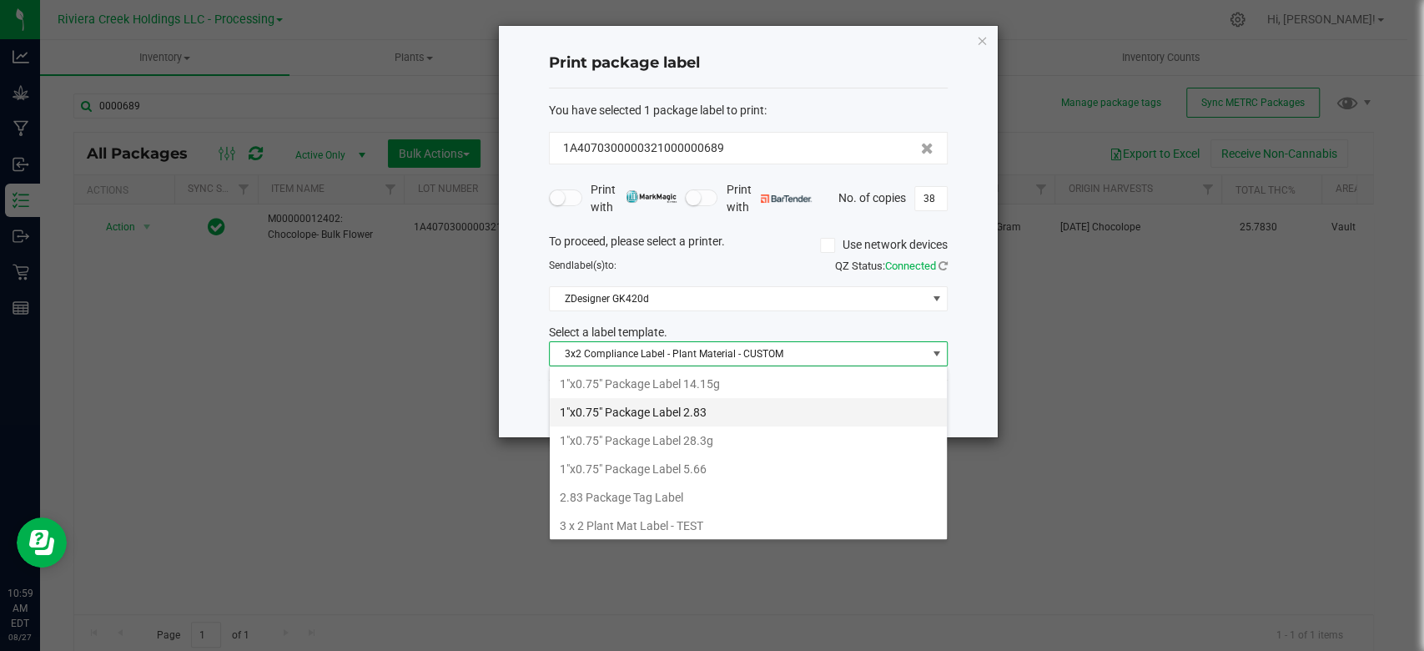
click at [651, 415] on li "1"x0.75" Package Label 2.83" at bounding box center [748, 412] width 397 height 28
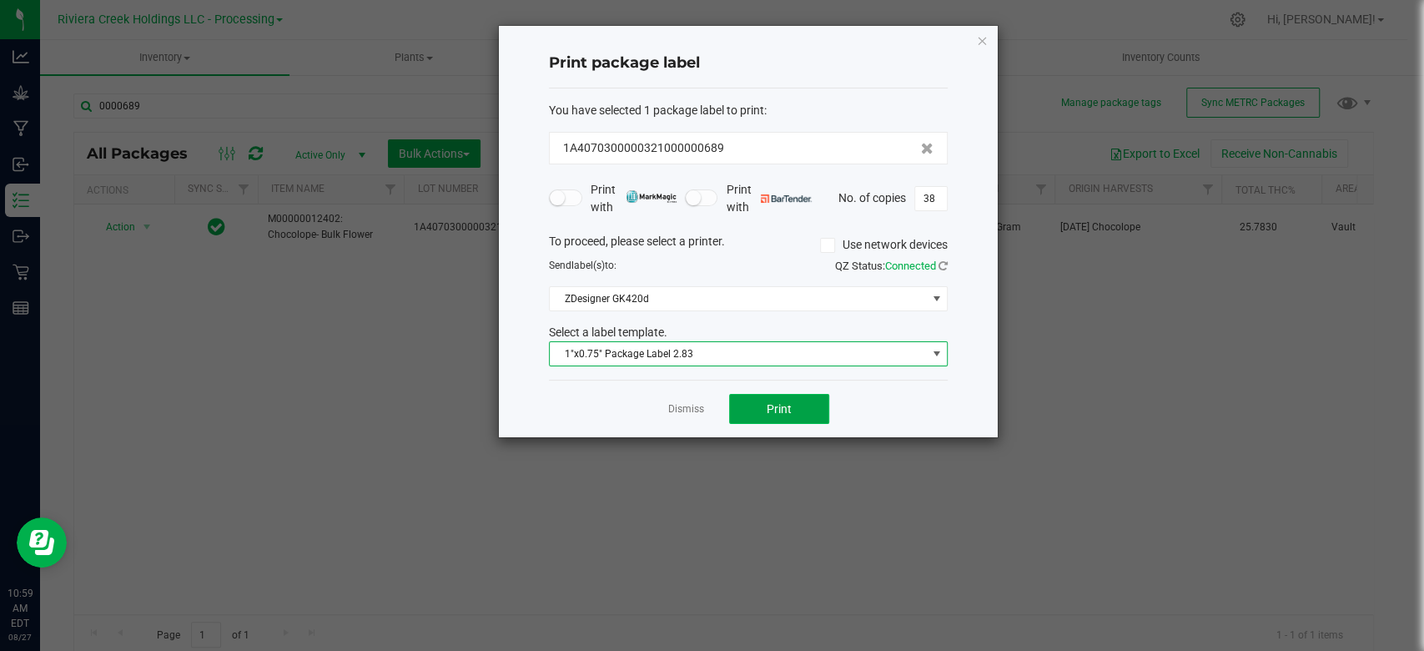
click at [795, 405] on button "Print" at bounding box center [779, 409] width 100 height 30
click at [974, 41] on div "Print package label You have selected 1 package label to print : 1A407030000032…" at bounding box center [748, 231] width 499 height 411
click at [981, 41] on icon "button" at bounding box center [982, 40] width 12 height 20
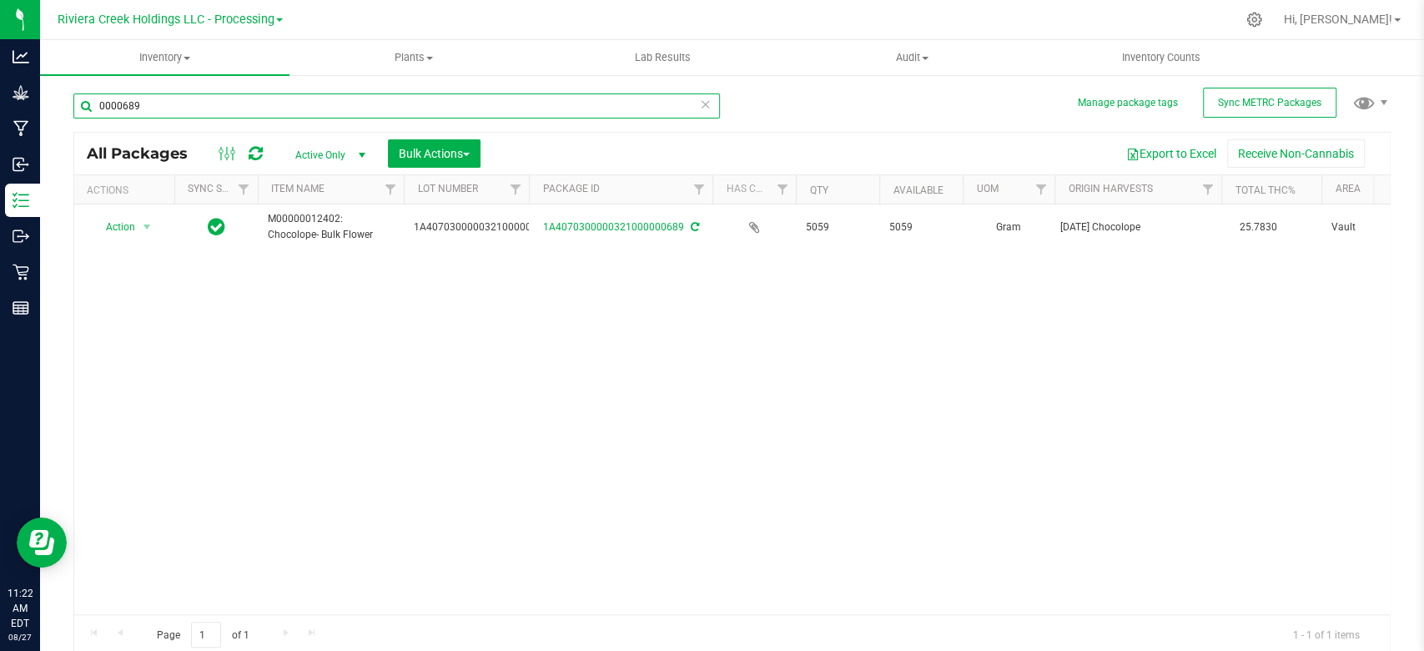
click at [234, 110] on input "0000689" at bounding box center [396, 105] width 646 height 25
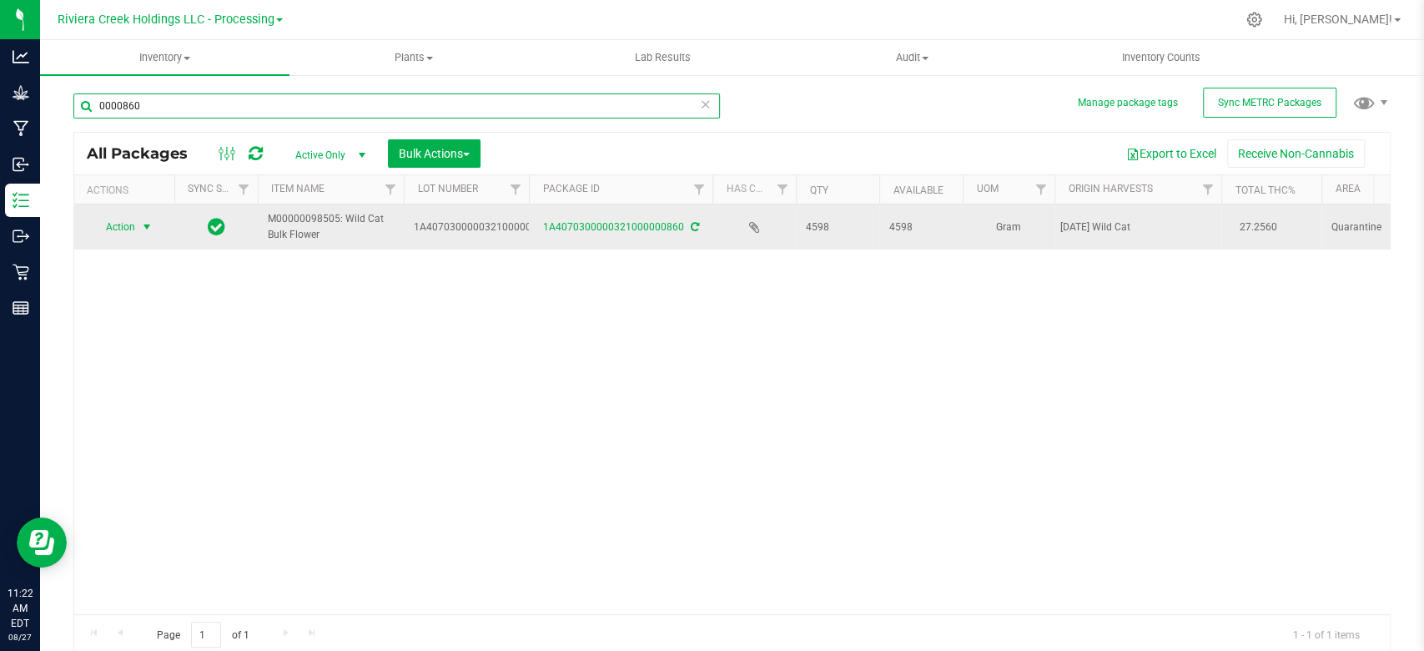
type input "0000860"
click at [140, 230] on span "select" at bounding box center [147, 226] width 21 height 23
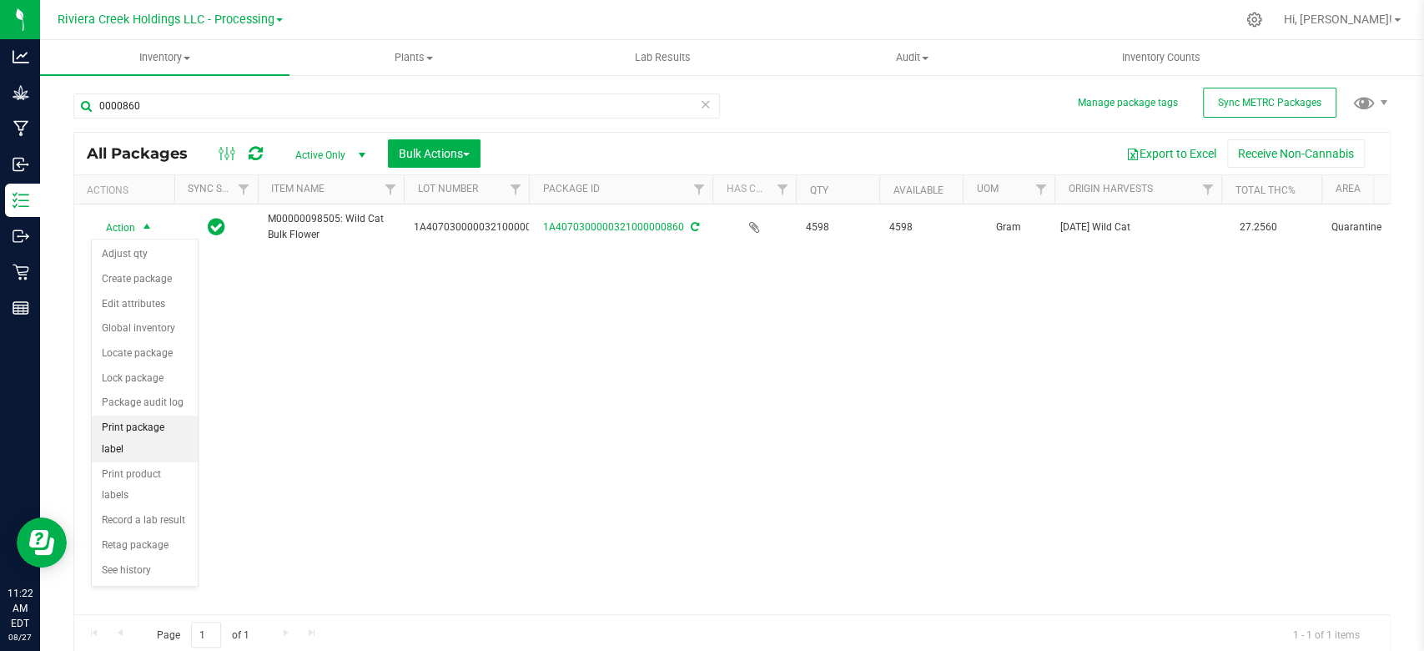
click at [115, 426] on li "Print package label" at bounding box center [145, 438] width 106 height 46
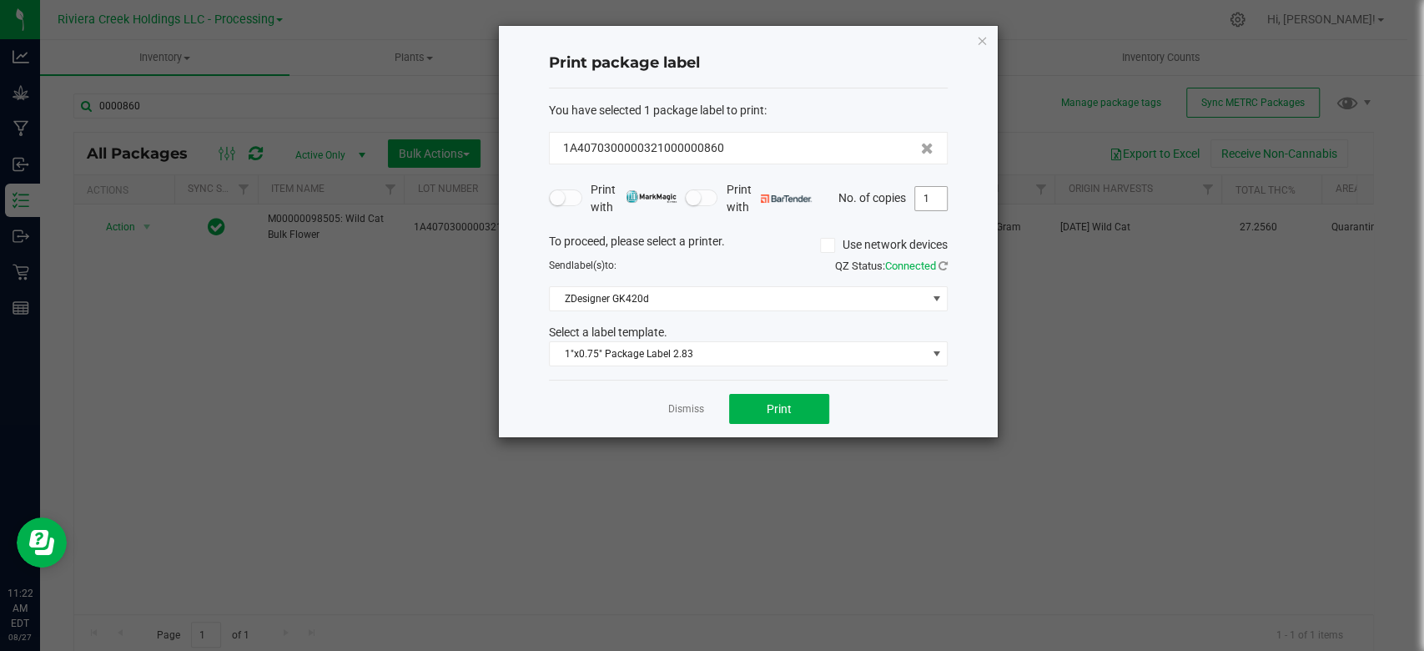
click at [939, 200] on input "1" at bounding box center [931, 198] width 32 height 23
type input "38"
click at [767, 413] on span "Print" at bounding box center [779, 408] width 25 height 13
click at [1047, 38] on ngb-modal-window "Print package label You have selected 1 package label to print : 1A407030000032…" at bounding box center [718, 325] width 1436 height 651
click at [976, 41] on icon "button" at bounding box center [982, 40] width 12 height 20
